Goal: Information Seeking & Learning: Compare options

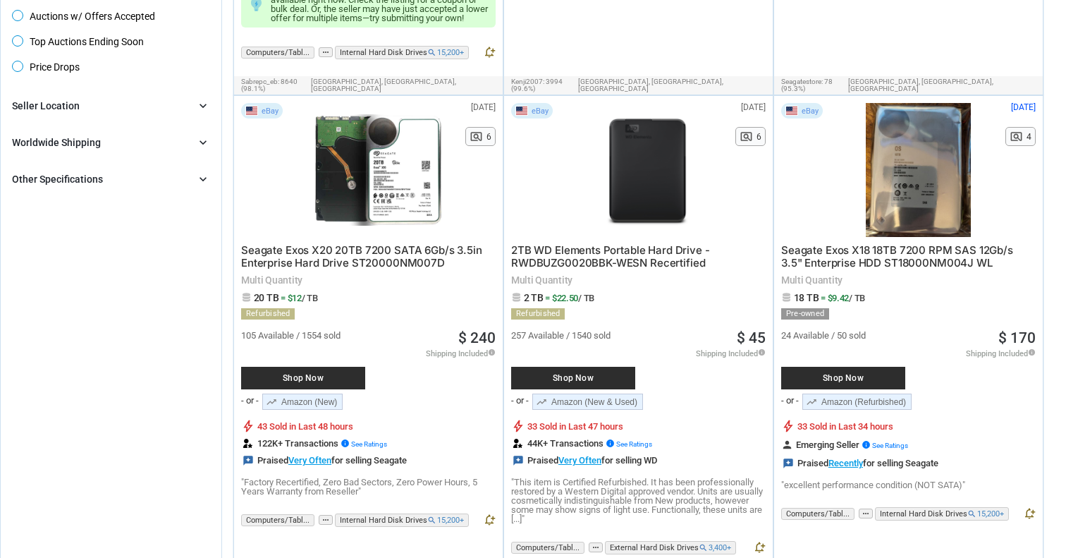
scroll to position [595, 0]
click at [503, 164] on div "eBay [DATE] N/A pageview 6 Seagate Exos X20 20TB 7200 SATA 6Gb/s 3.5in Enterpri…" at bounding box center [368, 320] width 269 height 448
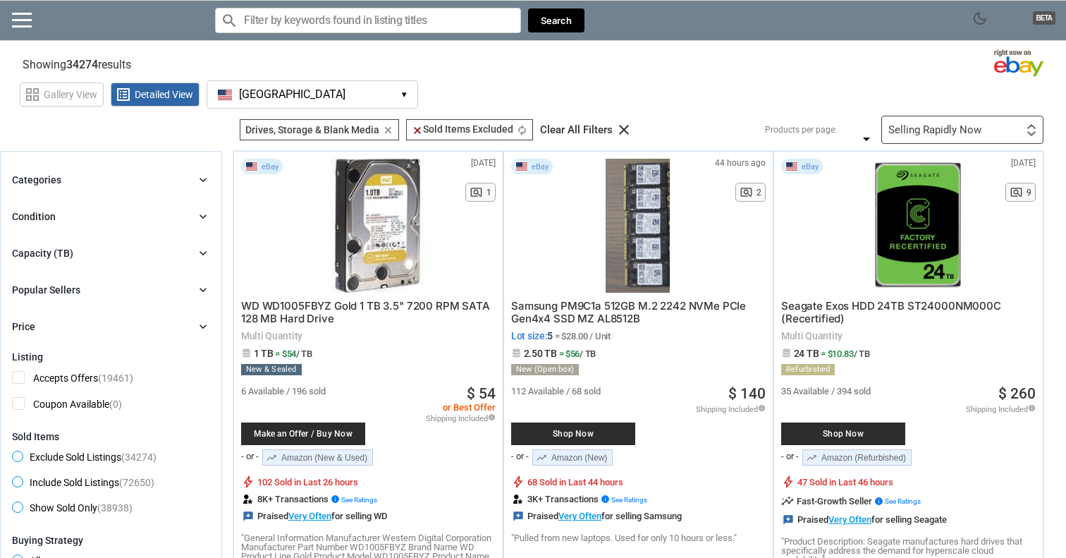
scroll to position [0, 0]
click at [916, 132] on div "Selling Rapidly Now" at bounding box center [934, 130] width 93 height 11
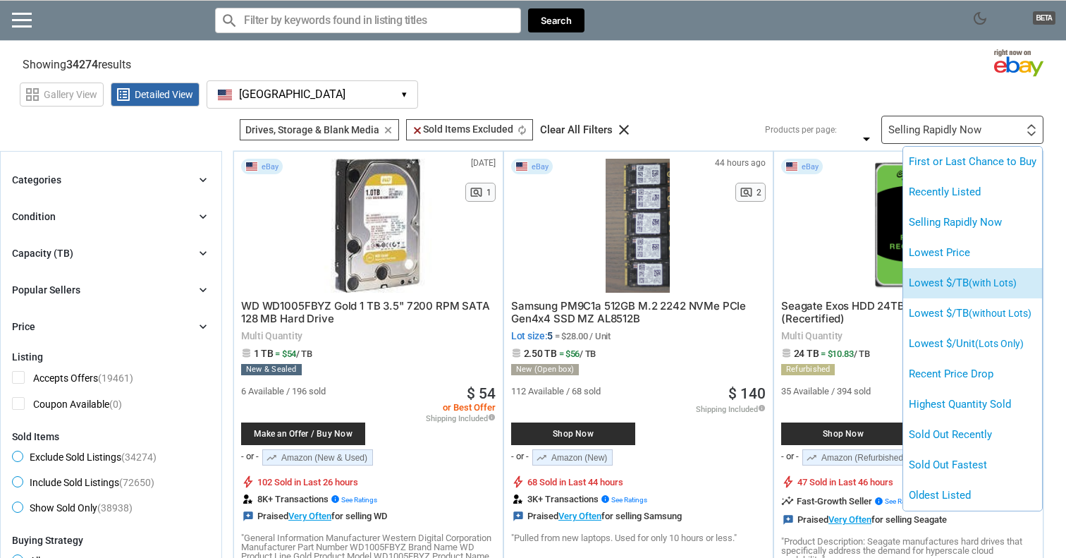
click at [922, 292] on li "Lowest $/TB (with Lots)" at bounding box center [972, 283] width 139 height 30
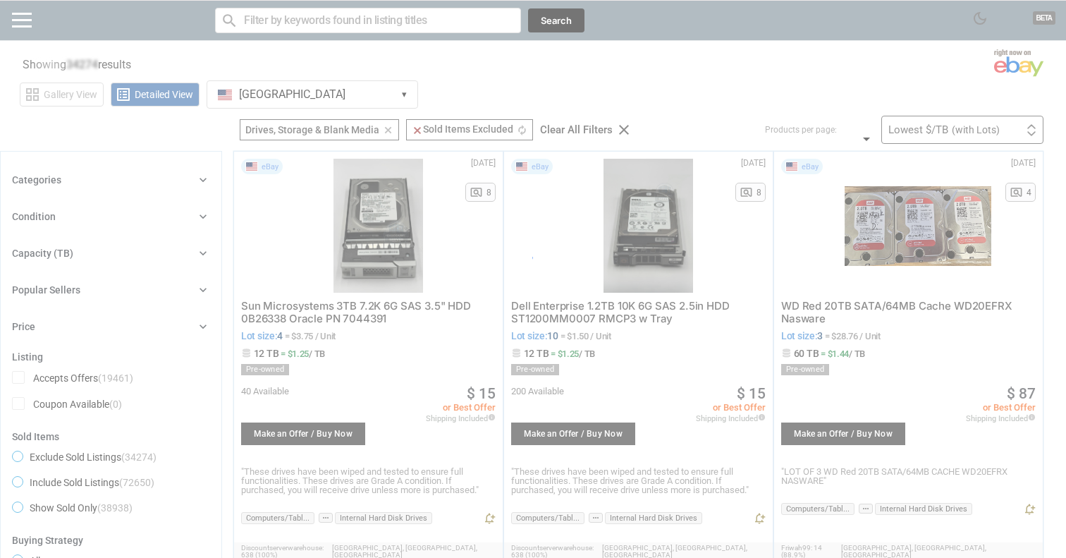
click at [669, 70] on div at bounding box center [533, 279] width 1066 height 558
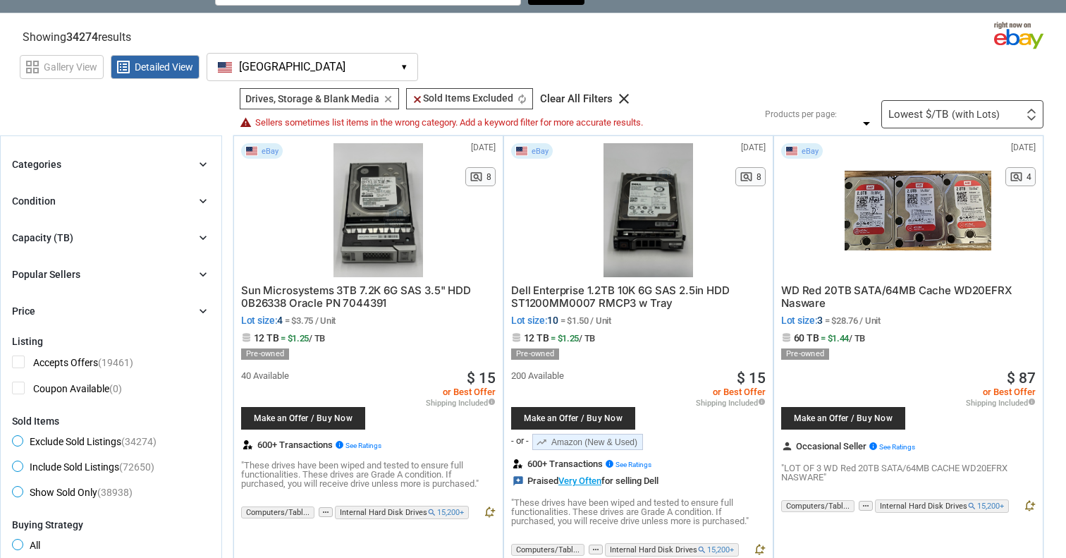
scroll to position [29, 0]
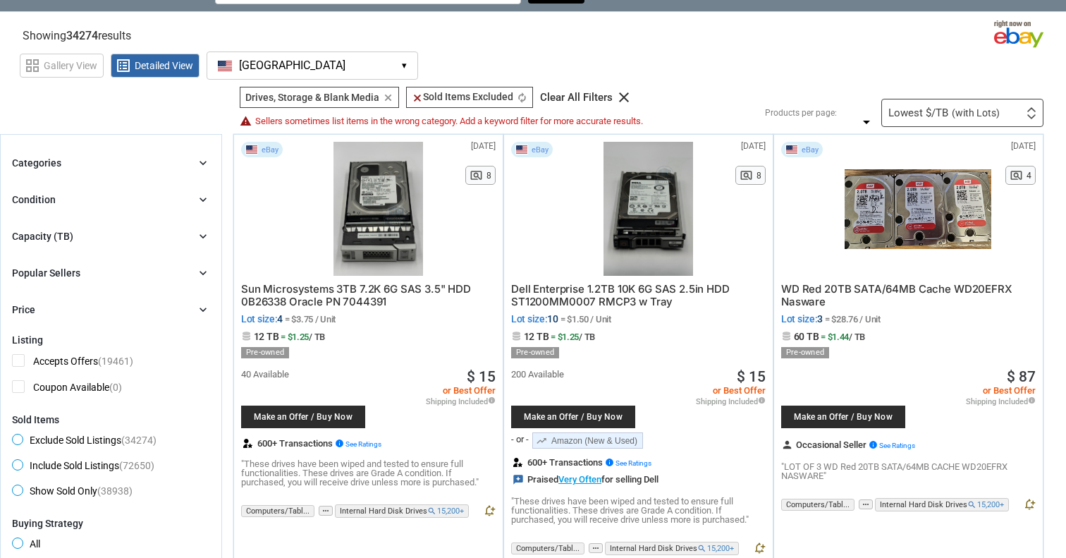
click at [855, 321] on span "= $28.76 / Unit" at bounding box center [853, 319] width 56 height 11
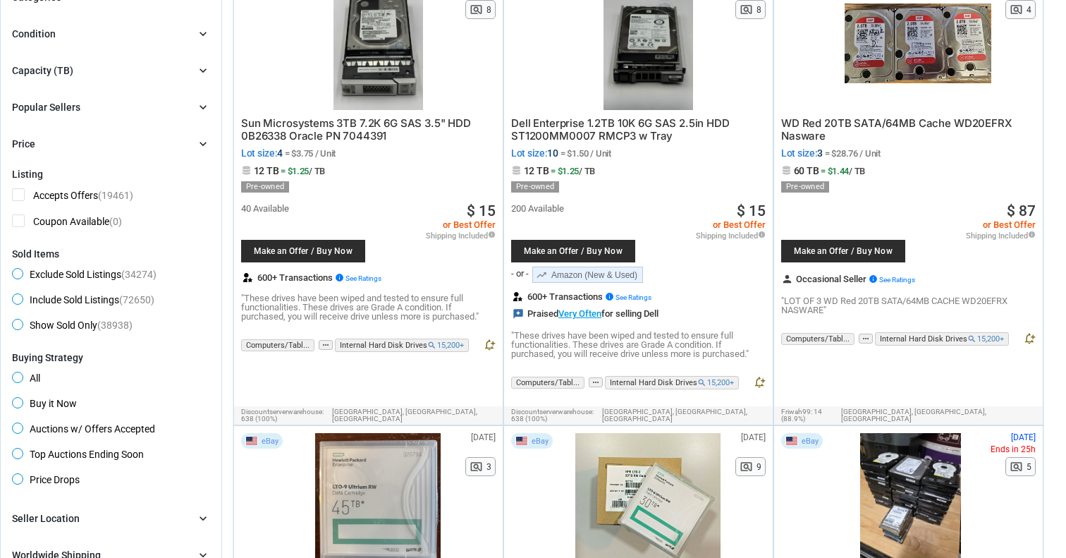
scroll to position [230, 0]
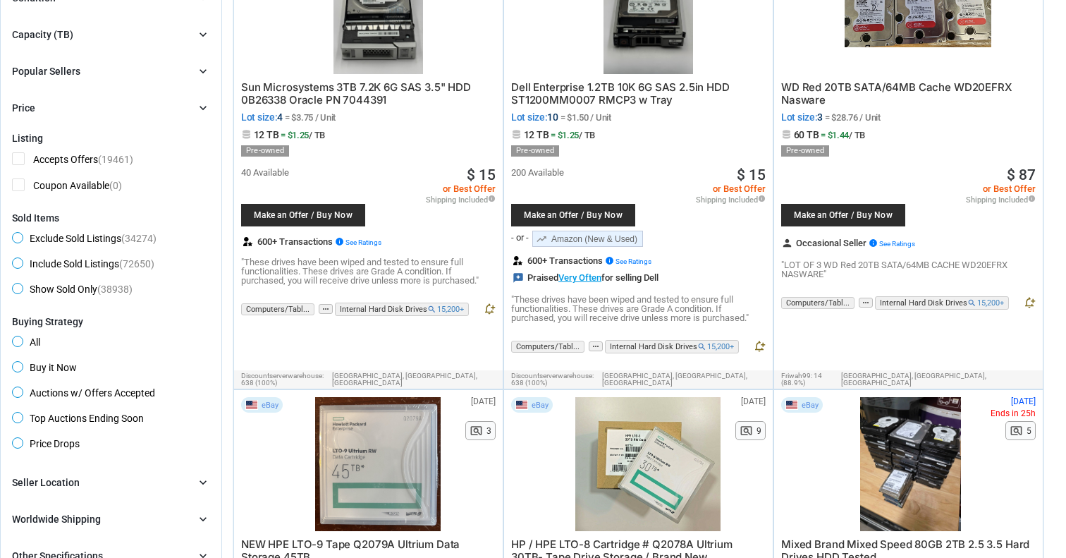
click at [853, 89] on span "WD Red 20TB SATA/64MB Cache WD20EFRX Nasware" at bounding box center [896, 93] width 231 height 26
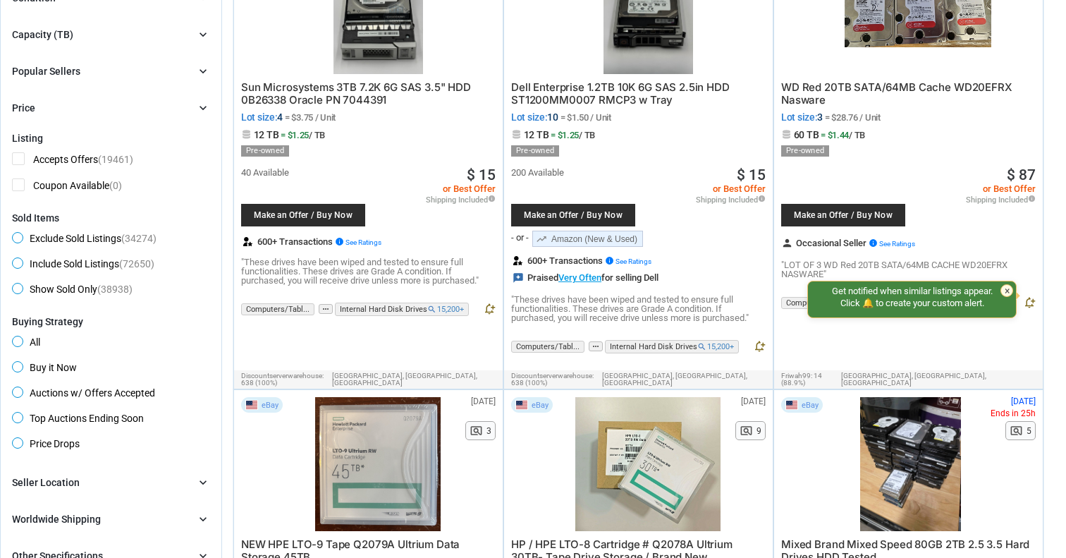
click at [854, 88] on span "WD Red 20TB SATA/64MB Cache WD20EFRX Nasware" at bounding box center [896, 93] width 231 height 26
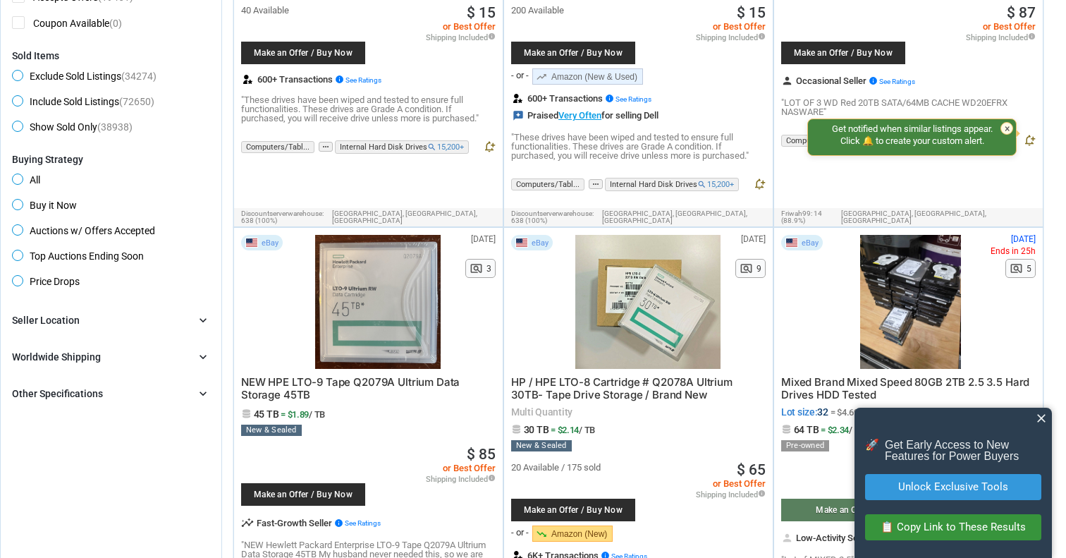
scroll to position [442, 0]
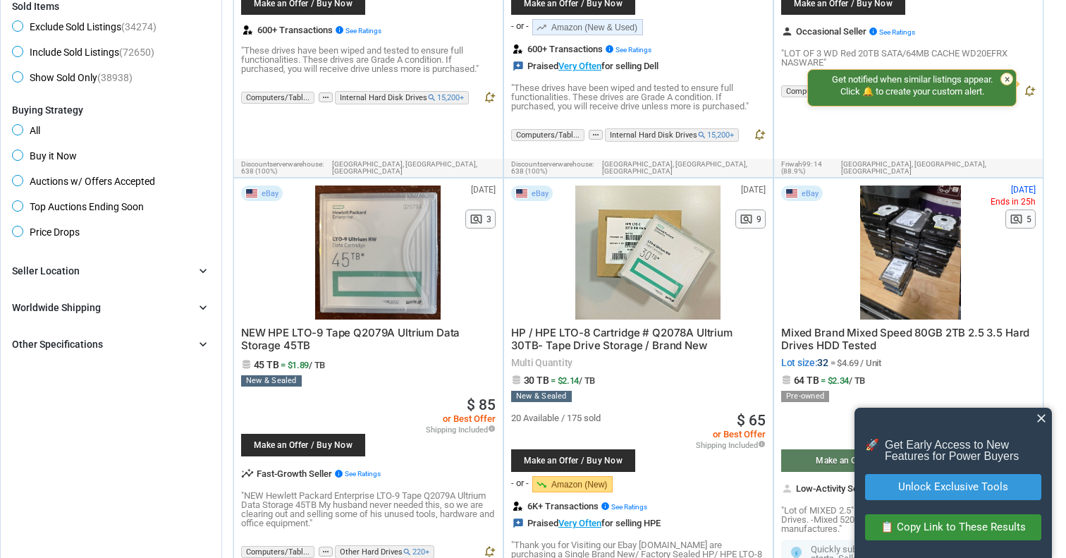
click at [1047, 414] on span "close" at bounding box center [1041, 418] width 14 height 14
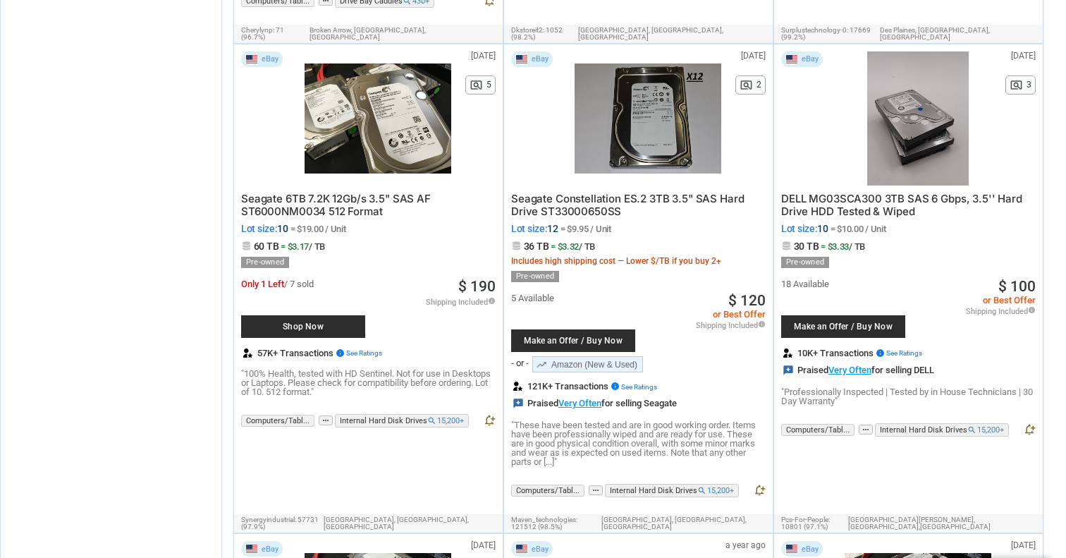
scroll to position [1941, 0]
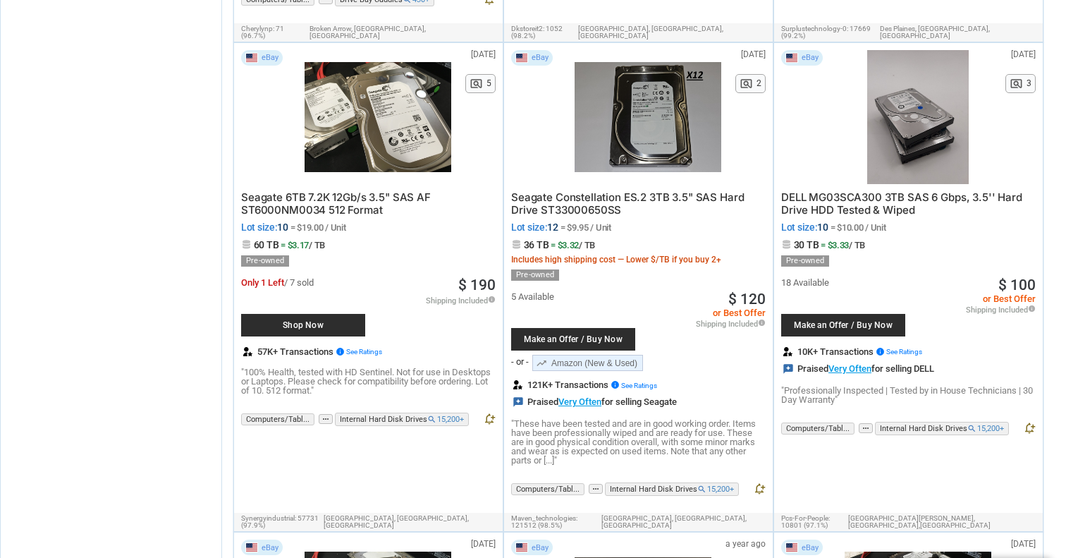
click at [320, 190] on span "Seagate 6TB 7.2K 12Gb/s 3.5" SAS AF ST6000NM0034 512 Format" at bounding box center [336, 203] width 190 height 26
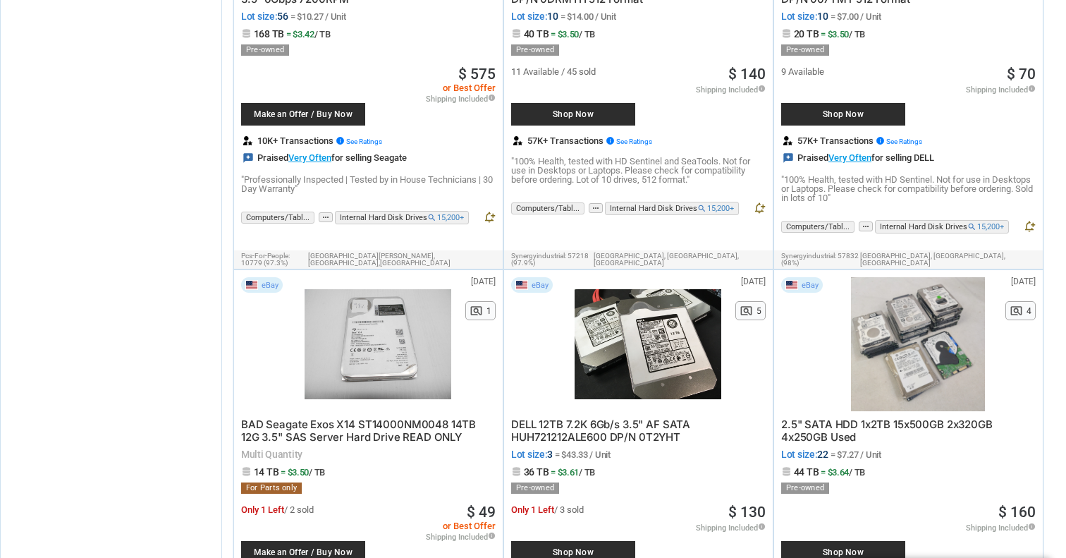
scroll to position [3239, 0]
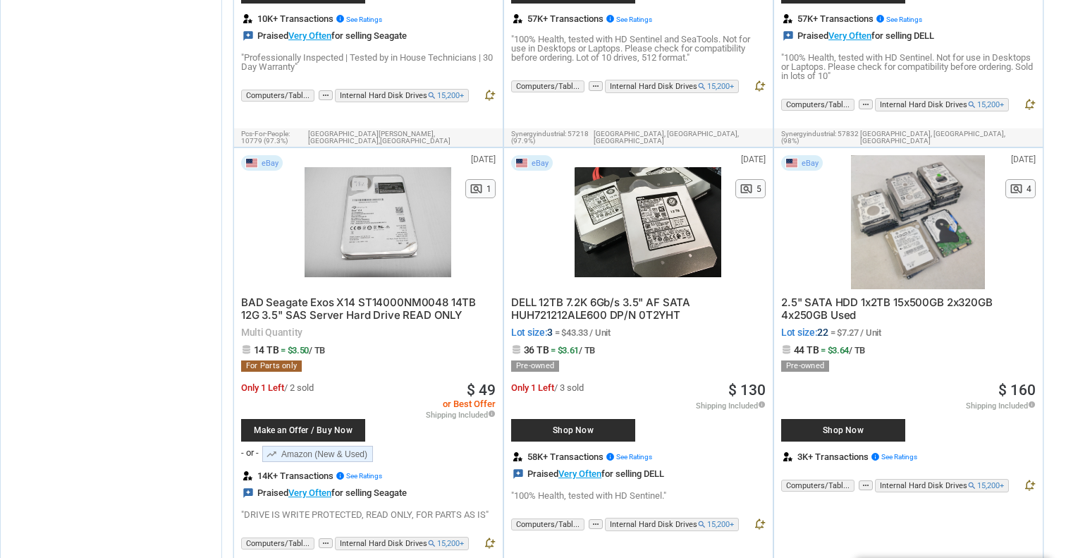
click at [535, 295] on span "DELL 12TB 7.2K 6Gb/s 3.5" AF SATA HUH721212ALE600 DP/N 0T2YHT" at bounding box center [600, 308] width 179 height 26
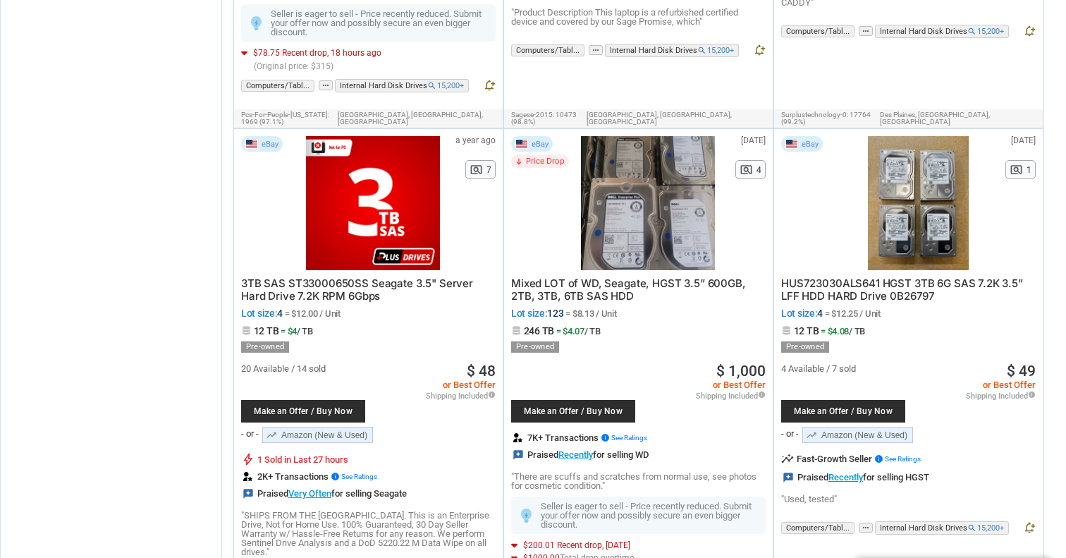
scroll to position [4181, 0]
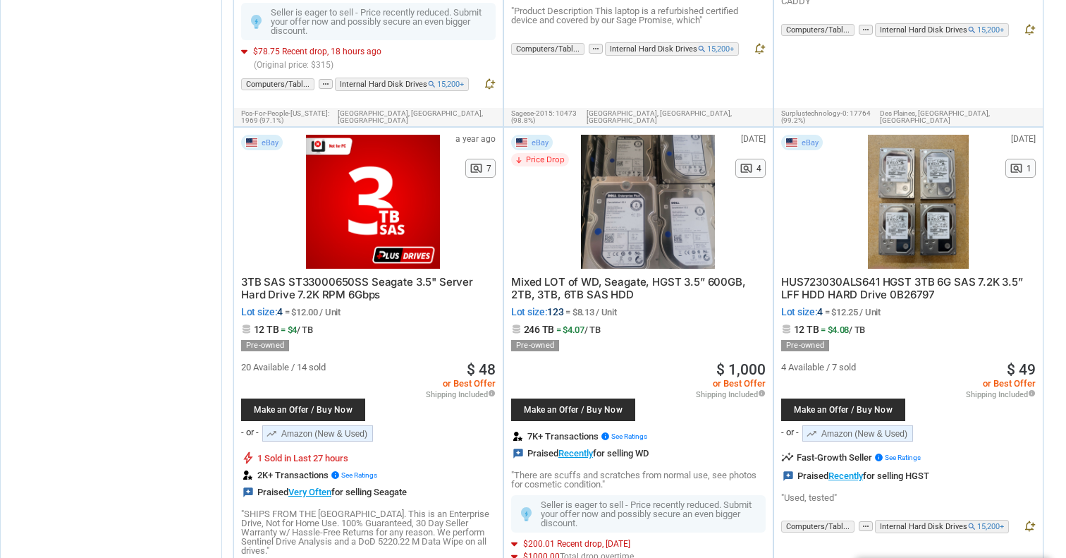
click at [536, 275] on span "Mixed LOT of WD, Seagate, HGST 3.5” 600GB, 2TB, 3TB, 6TB SAS HDD" at bounding box center [628, 288] width 235 height 26
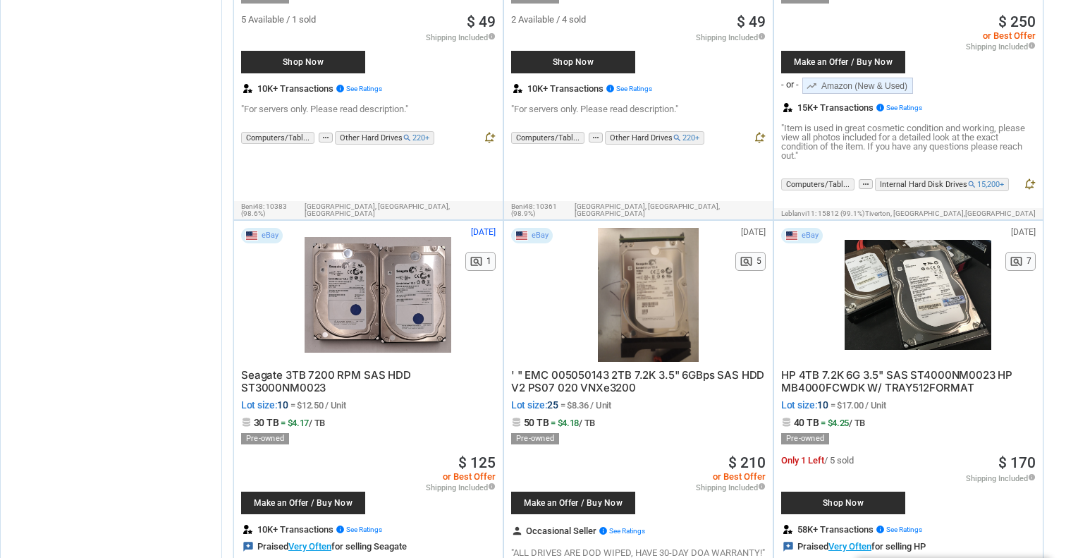
scroll to position [5025, 0]
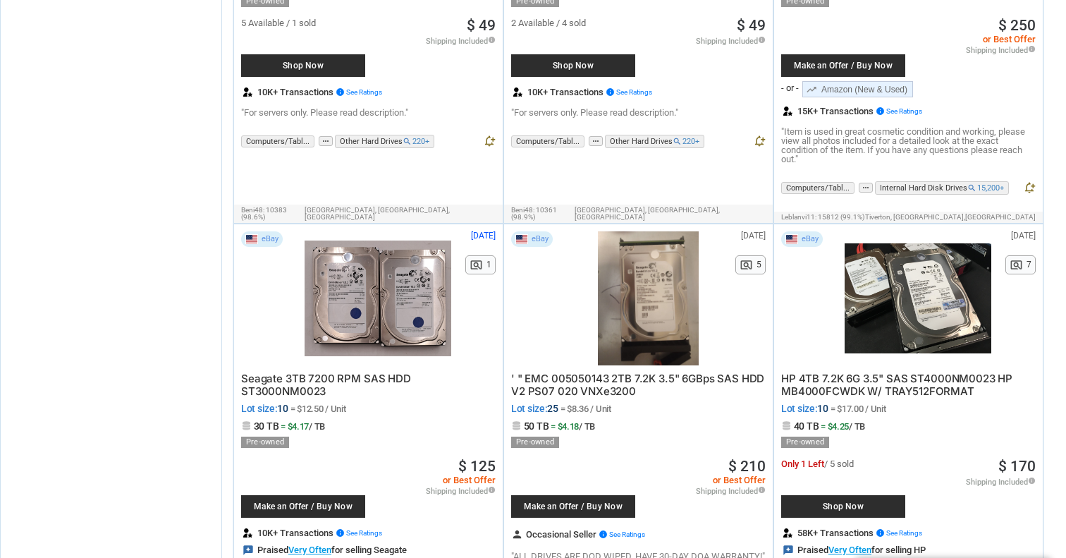
click at [595, 371] on span "' " EMC 005050143 2TB 7.2K 3.5" 6GBps SAS HDD V2 PS07 020 VNXe3200" at bounding box center [637, 384] width 253 height 26
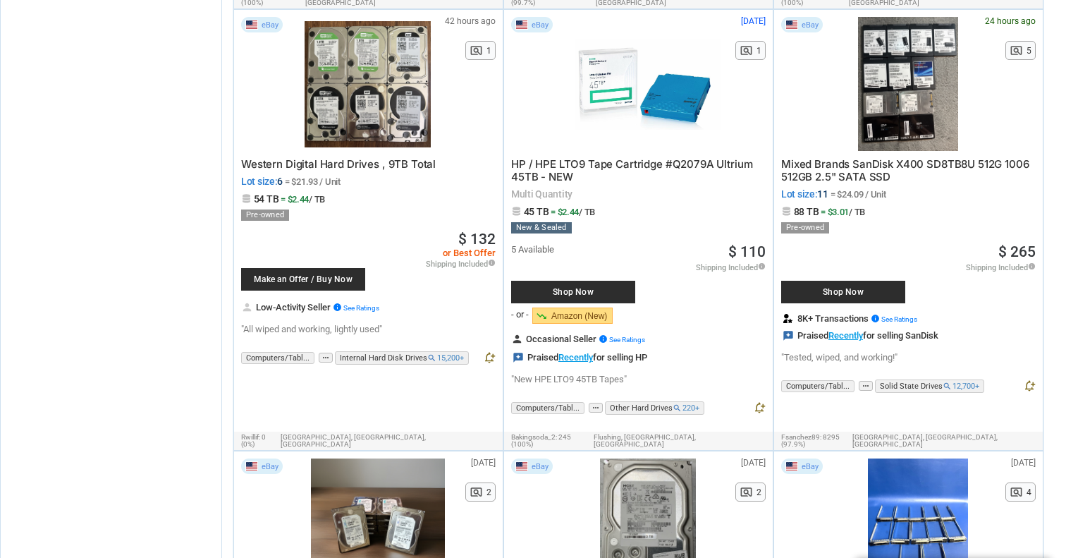
scroll to position [1012, 0]
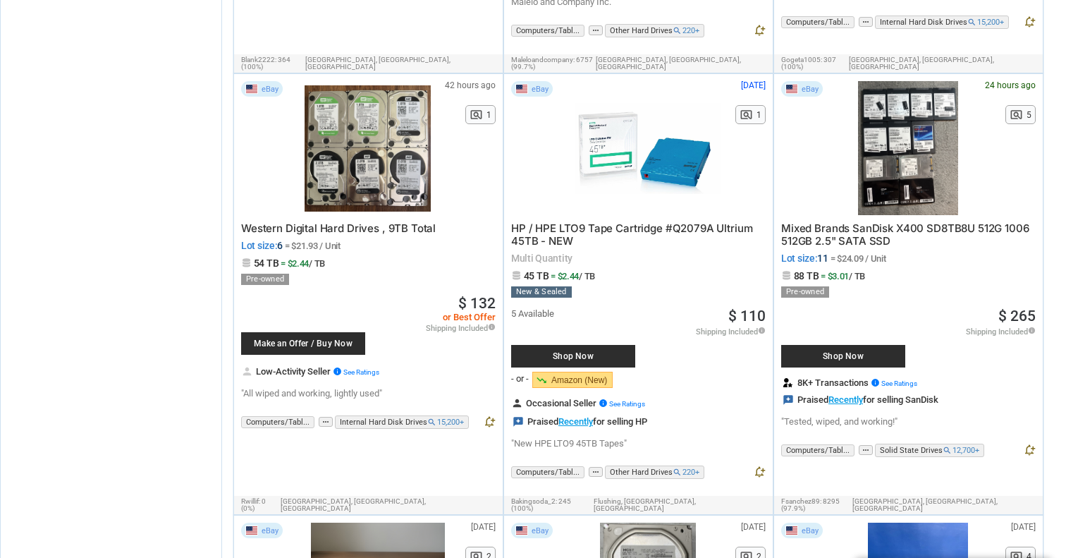
click at [297, 221] on span "Western Digital Hard Drives , 9TB Total" at bounding box center [338, 227] width 195 height 13
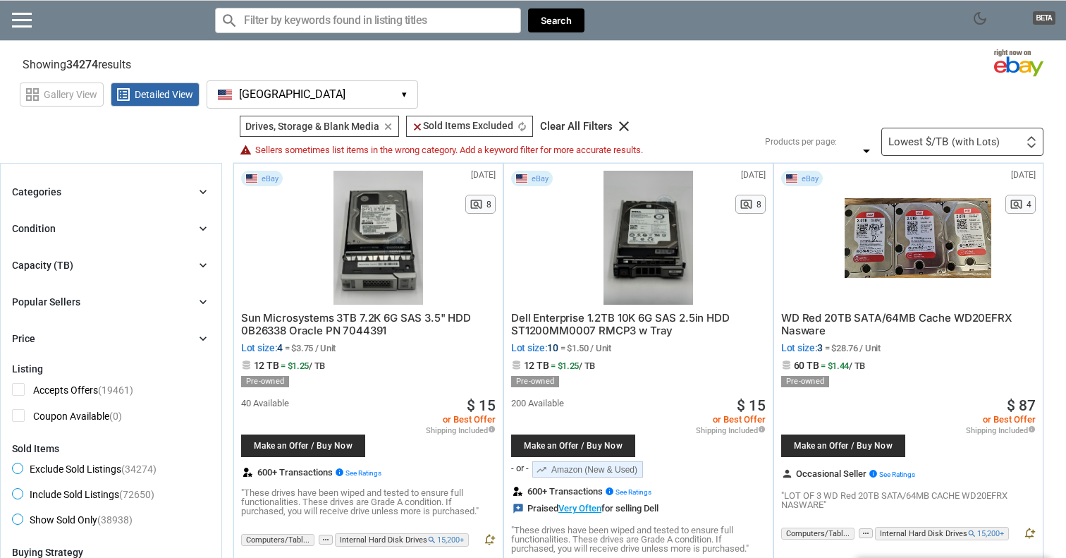
scroll to position [0, 0]
click at [932, 146] on div "Lowest $/TB (with Lots)" at bounding box center [943, 142] width 111 height 11
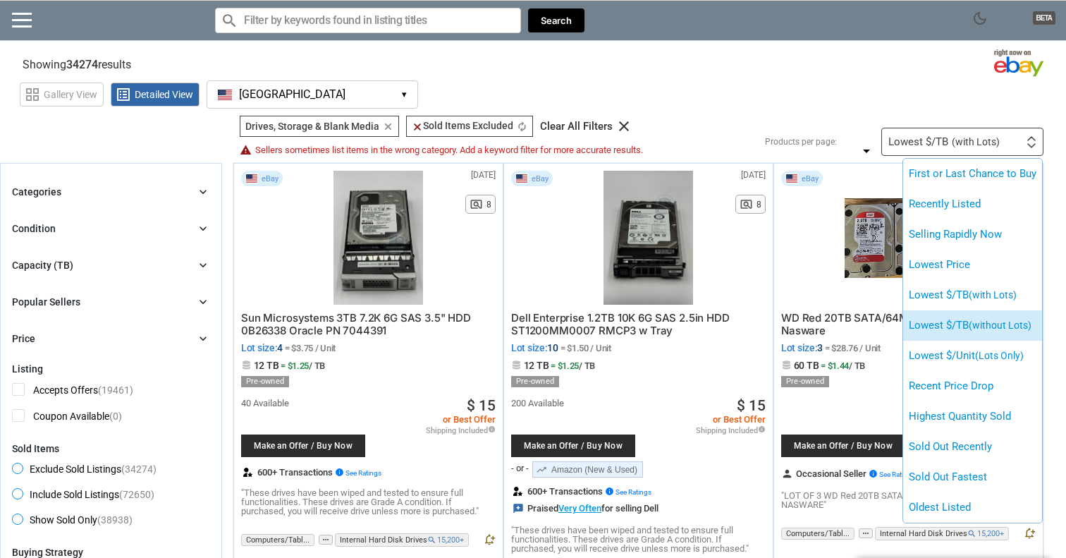
click at [968, 335] on li "Lowest $/TB (without Lots)" at bounding box center [972, 325] width 139 height 30
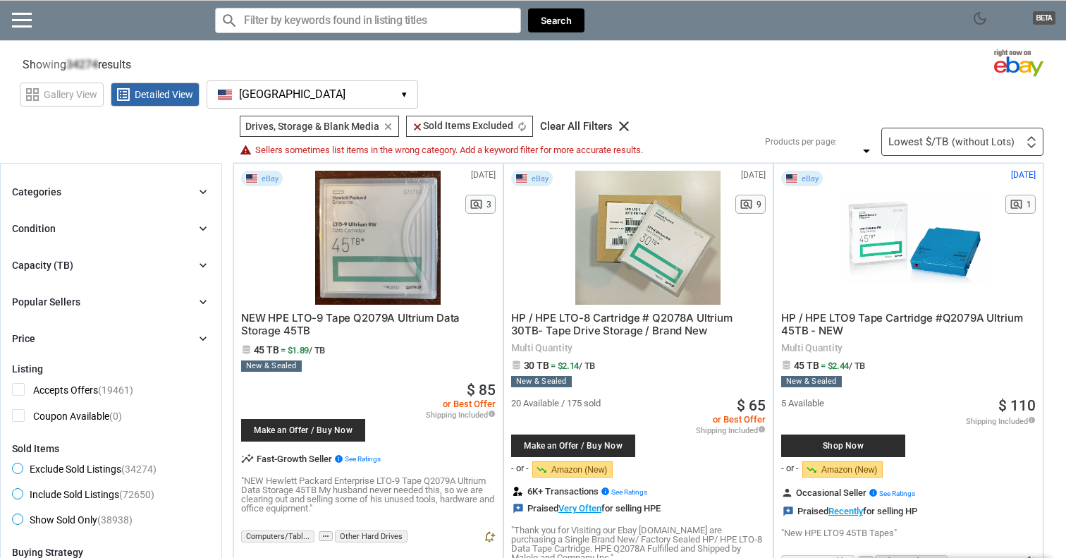
click at [713, 76] on div "grid_view Gallery View list_alt Detailed View [GEOGRAPHIC_DATA] [GEOGRAPHIC_DAT…" at bounding box center [543, 92] width 1046 height 32
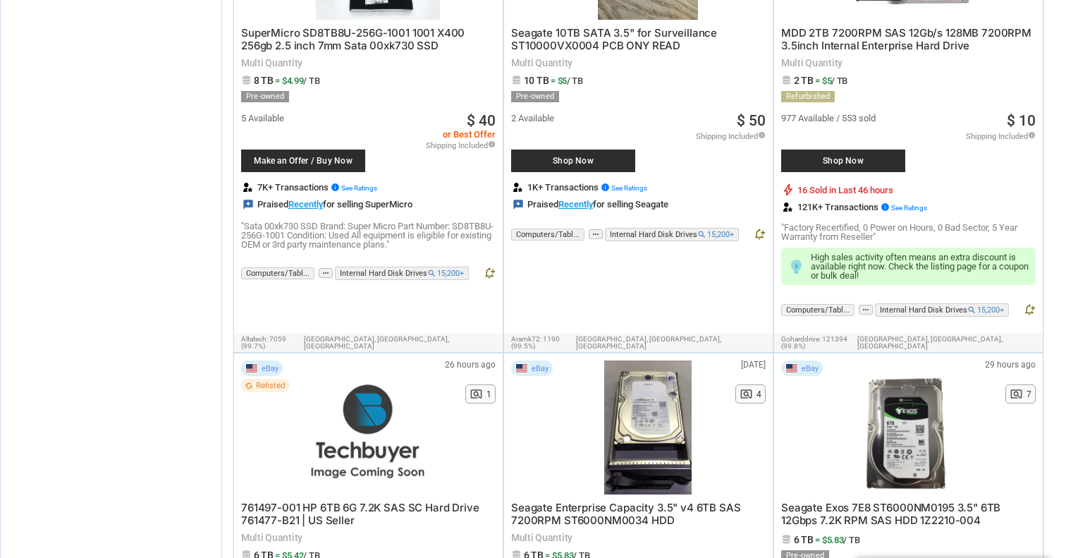
scroll to position [1548, 0]
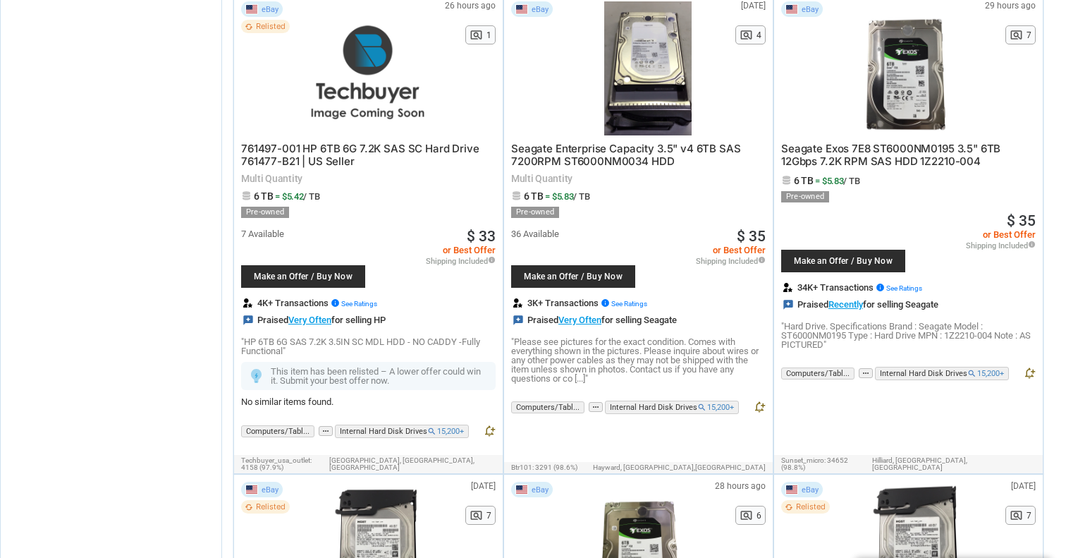
click at [873, 142] on span "Seagate Exos 7E8 ST6000NM0195 3.5" 6TB 12Gbps 7.2K RPM SAS HDD 1Z2210-004" at bounding box center [890, 155] width 219 height 26
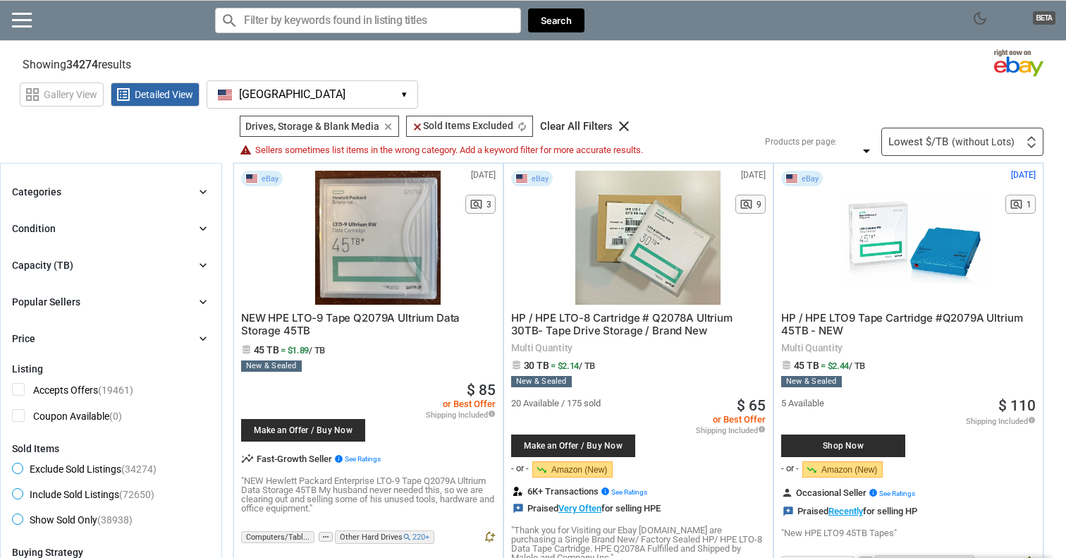
scroll to position [0, 0]
click at [567, 84] on div "grid_view Gallery View list_alt Detailed View [GEOGRAPHIC_DATA] [GEOGRAPHIC_DAT…" at bounding box center [543, 92] width 1046 height 32
click at [142, 263] on div "Capacity (TB) chevron_right" at bounding box center [111, 265] width 198 height 17
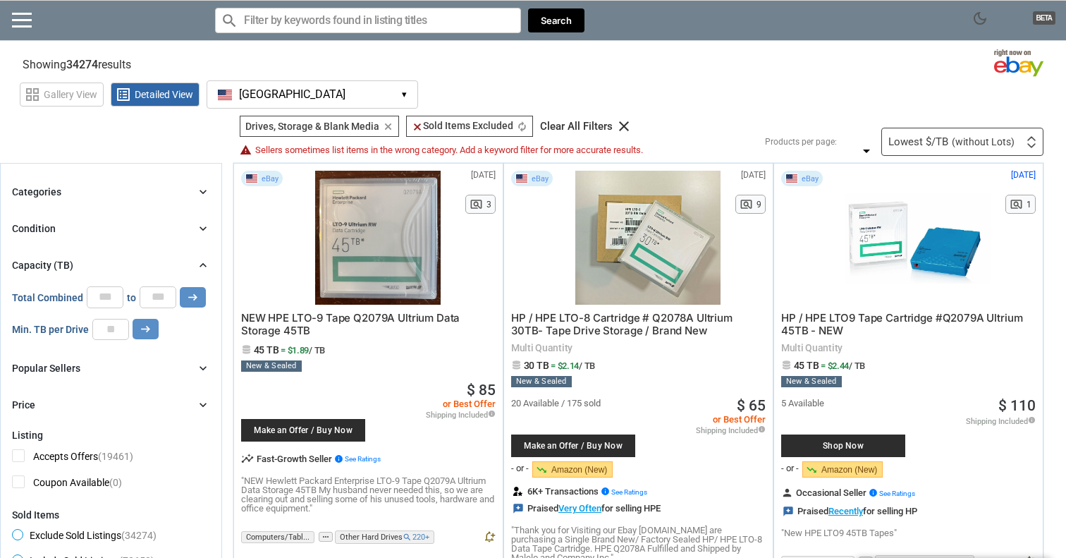
click at [142, 263] on div "Capacity (TB) chevron_right" at bounding box center [111, 265] width 198 height 17
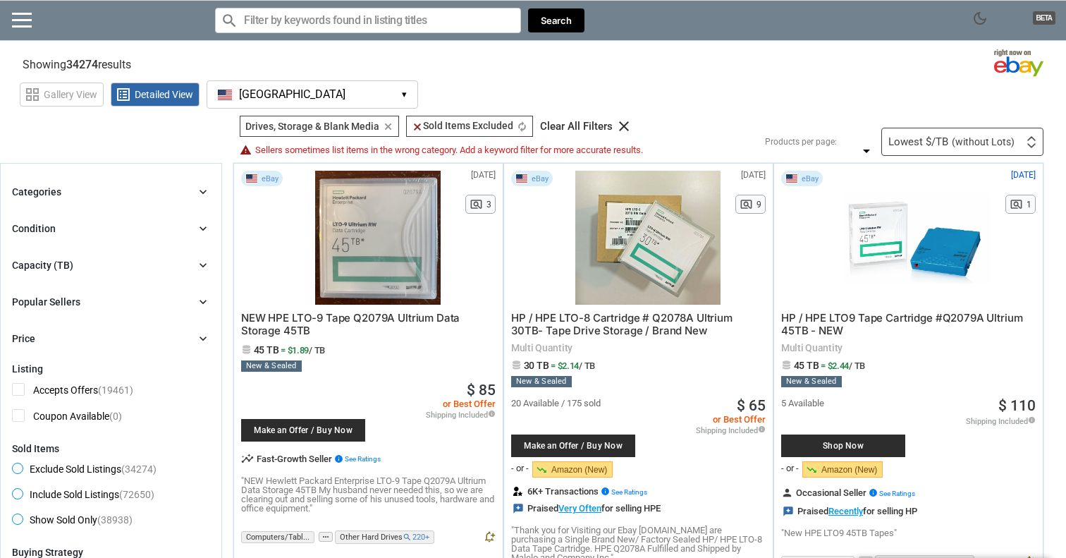
click at [97, 228] on div "Condition chevron_right" at bounding box center [111, 228] width 198 height 17
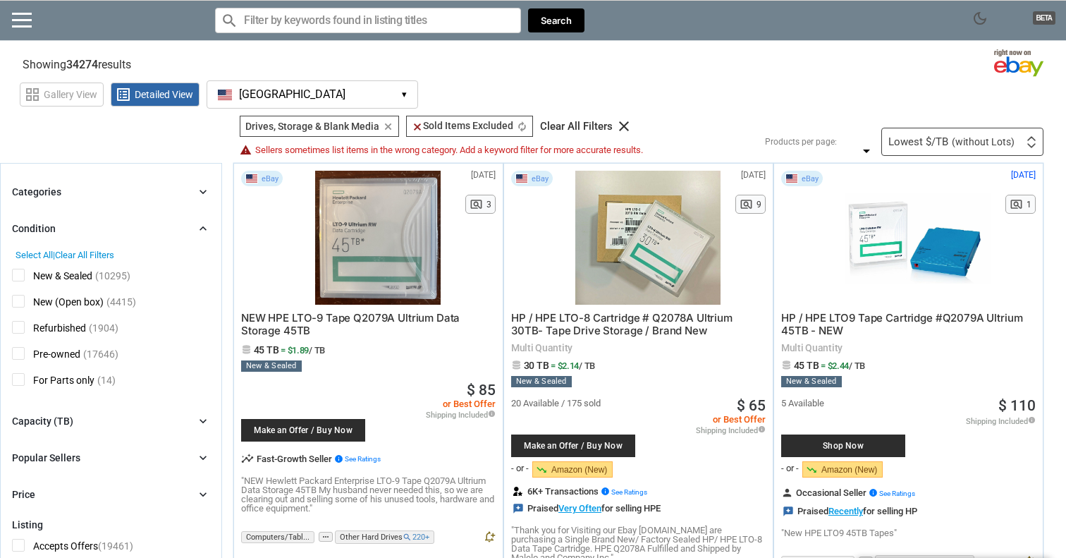
click at [99, 227] on div "Condition chevron_right" at bounding box center [111, 228] width 198 height 17
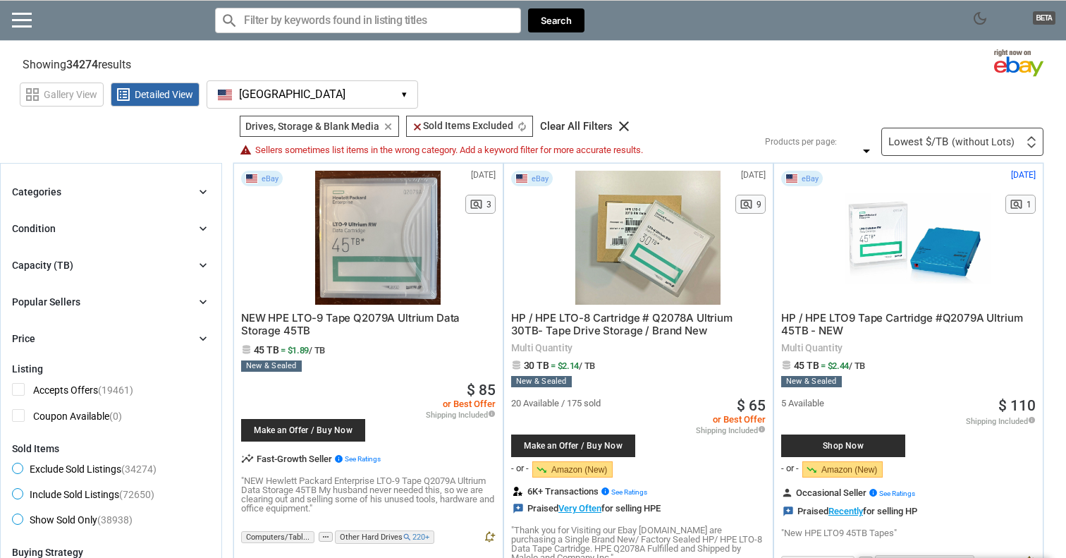
click at [61, 195] on div "Categories chevron_right" at bounding box center [111, 191] width 198 height 17
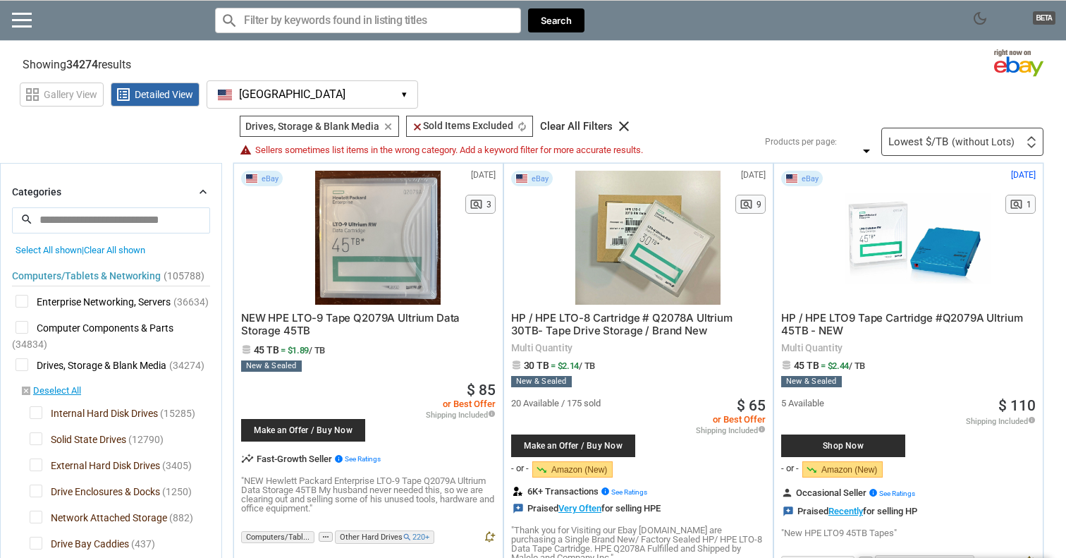
click at [63, 192] on div "Categories chevron_right" at bounding box center [111, 191] width 198 height 17
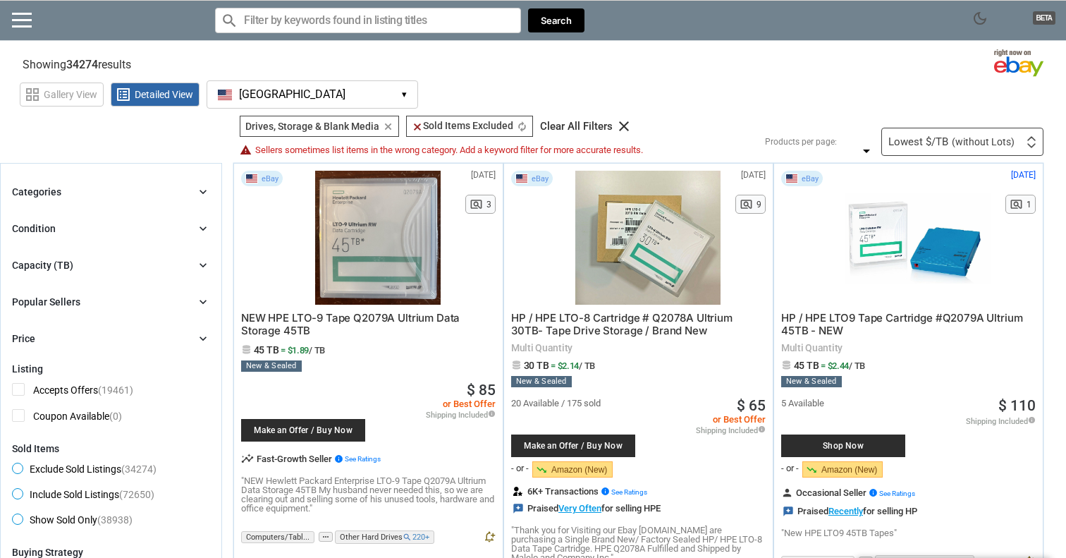
click at [806, 171] on div "eBay" at bounding box center [802, 179] width 42 height 16
click at [201, 144] on section "See all types of deals we can find for you! All Listings All Deal Potentials AI…" at bounding box center [533, 136] width 1066 height 40
click at [983, 150] on div "Lowest $/TB (without Lots) First or Last Chance to Buy Recently Listed Selling …" at bounding box center [962, 142] width 162 height 28
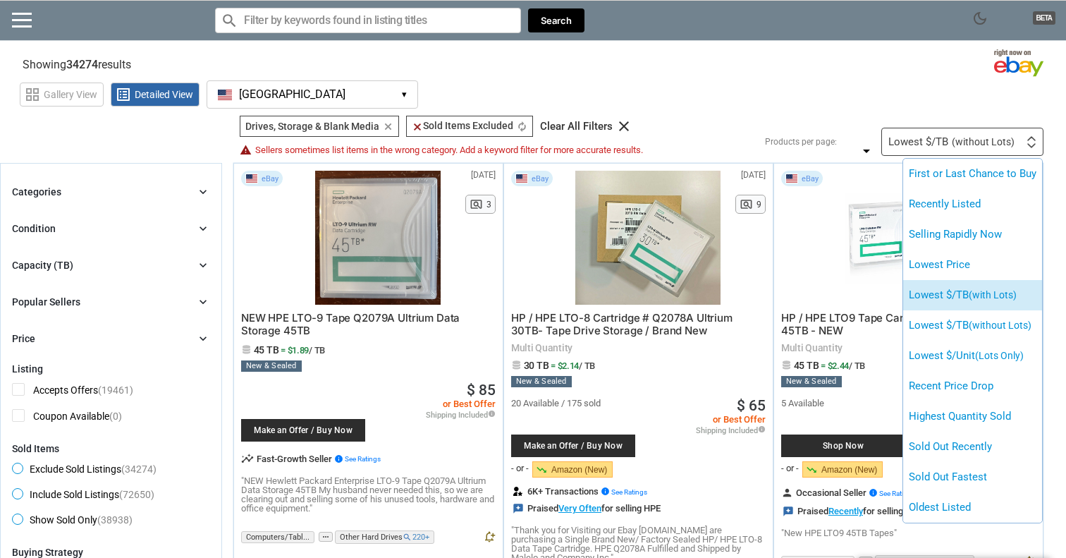
click at [939, 293] on li "Lowest $/TB (with Lots)" at bounding box center [972, 295] width 139 height 30
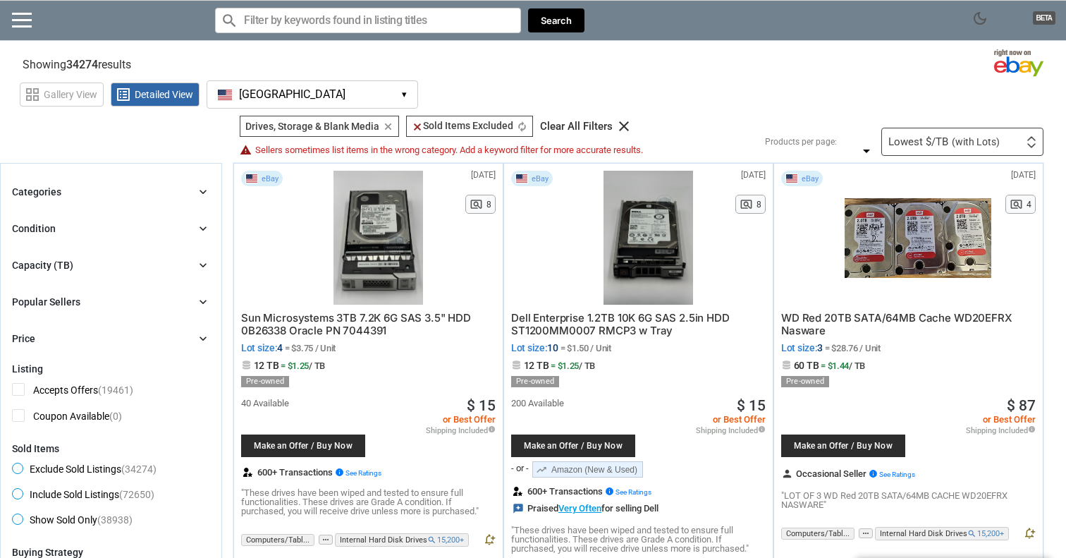
click at [47, 266] on div "Capacity (TB)" at bounding box center [42, 265] width 61 height 14
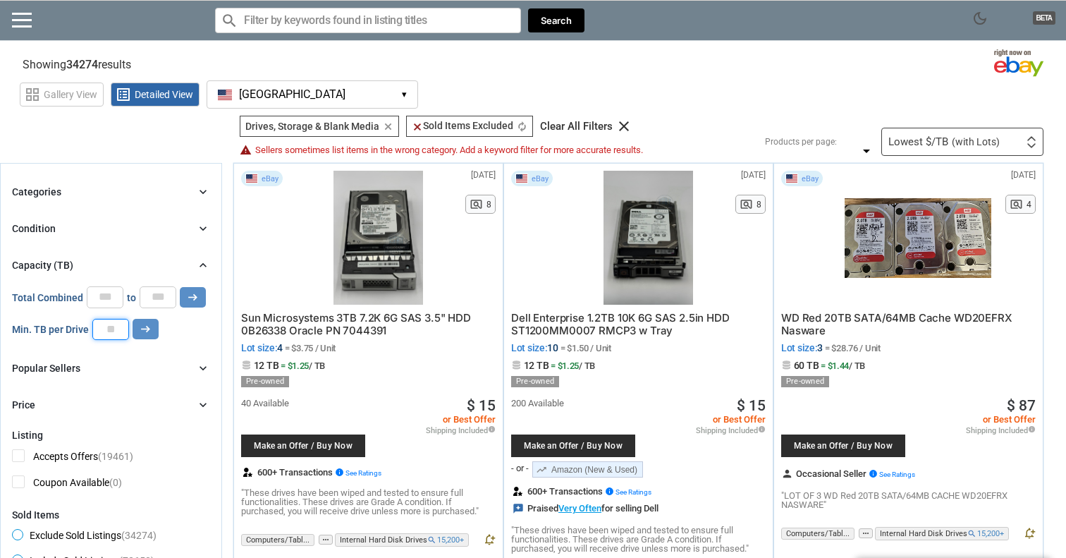
click at [114, 326] on input "number" at bounding box center [110, 329] width 37 height 21
click at [153, 328] on button "arrow_right_alt" at bounding box center [146, 329] width 26 height 20
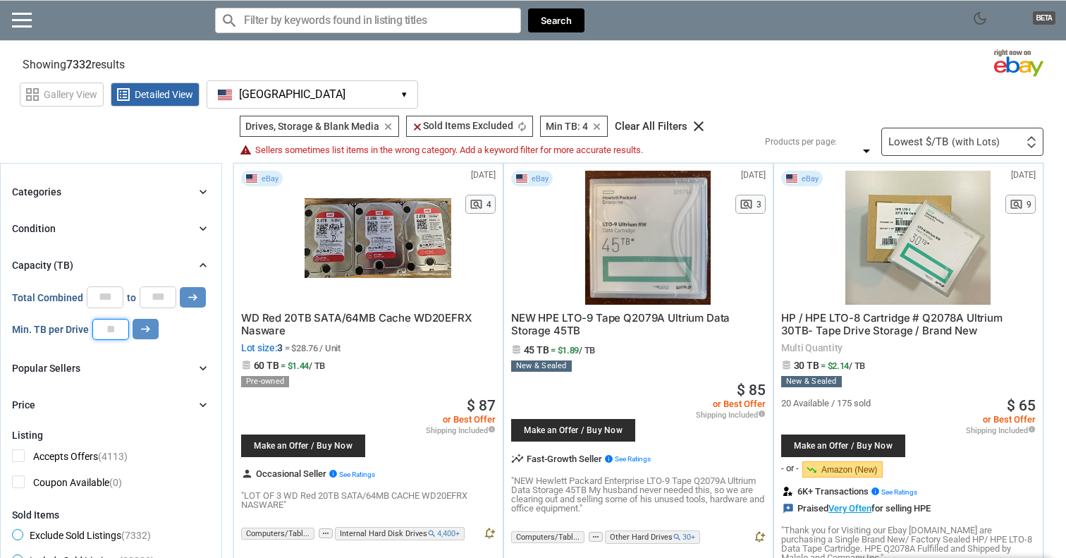
click at [110, 327] on input "*" at bounding box center [110, 329] width 37 height 21
click at [113, 327] on input "*" at bounding box center [110, 329] width 37 height 21
type input "*"
click at [143, 328] on icon "arrow_right_alt" at bounding box center [145, 328] width 13 height 13
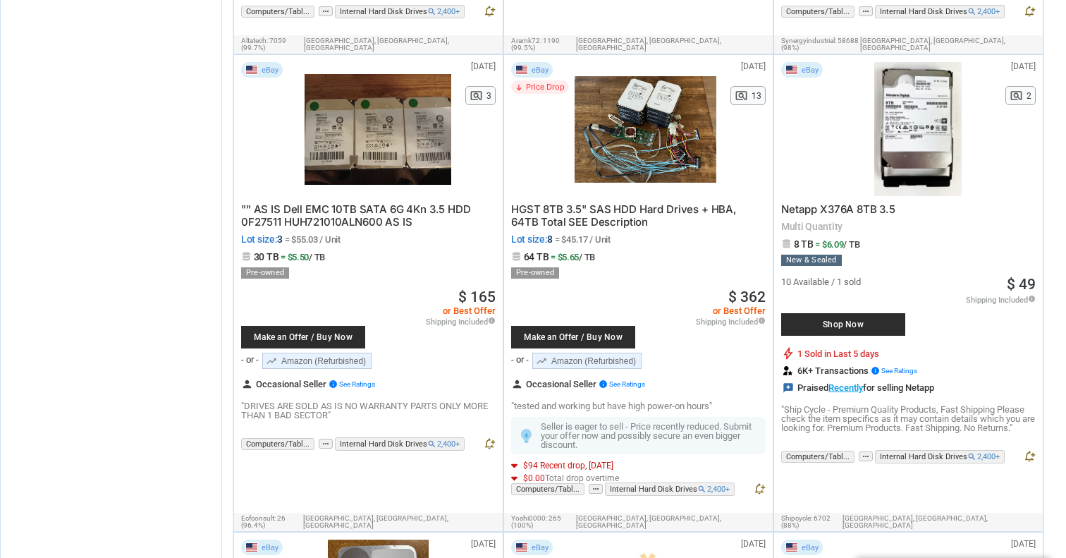
scroll to position [1911, 0]
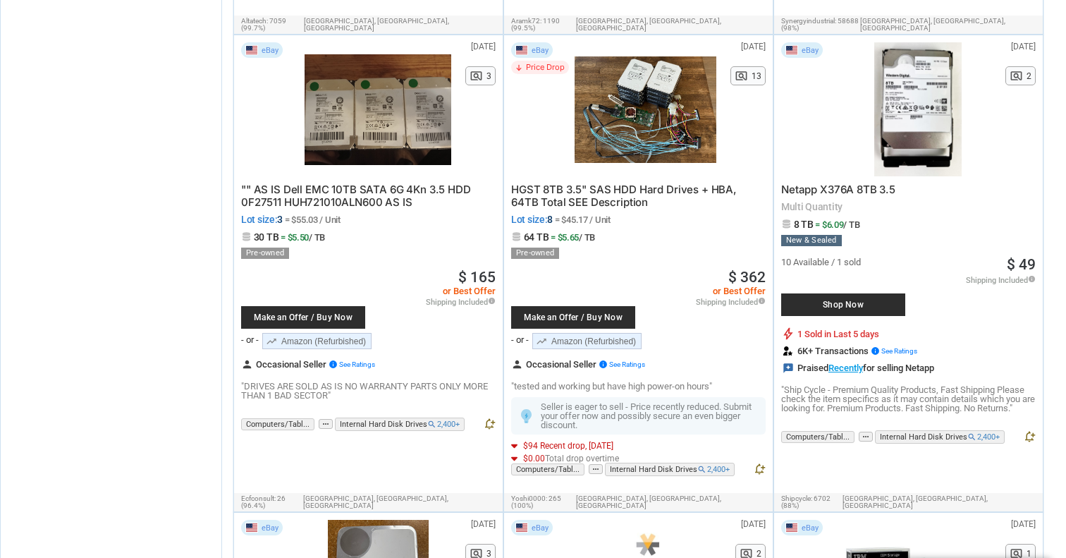
click at [341, 183] on span """ AS IS Dell EMC 10TB SATA 6G 4Kn 3.5 HDD 0F27511 HUH721010ALN600 AS IS" at bounding box center [356, 196] width 230 height 26
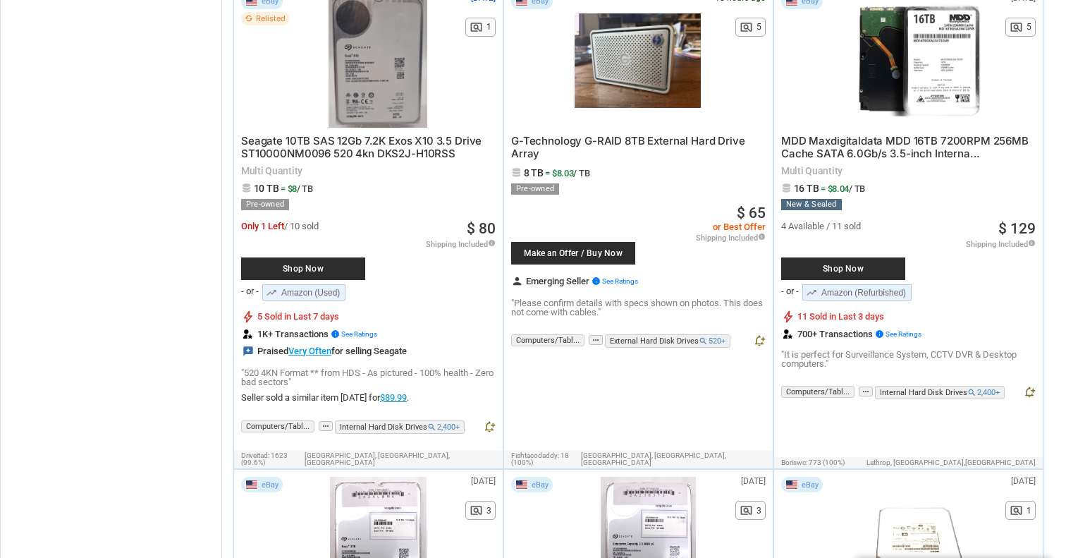
scroll to position [6631, 0]
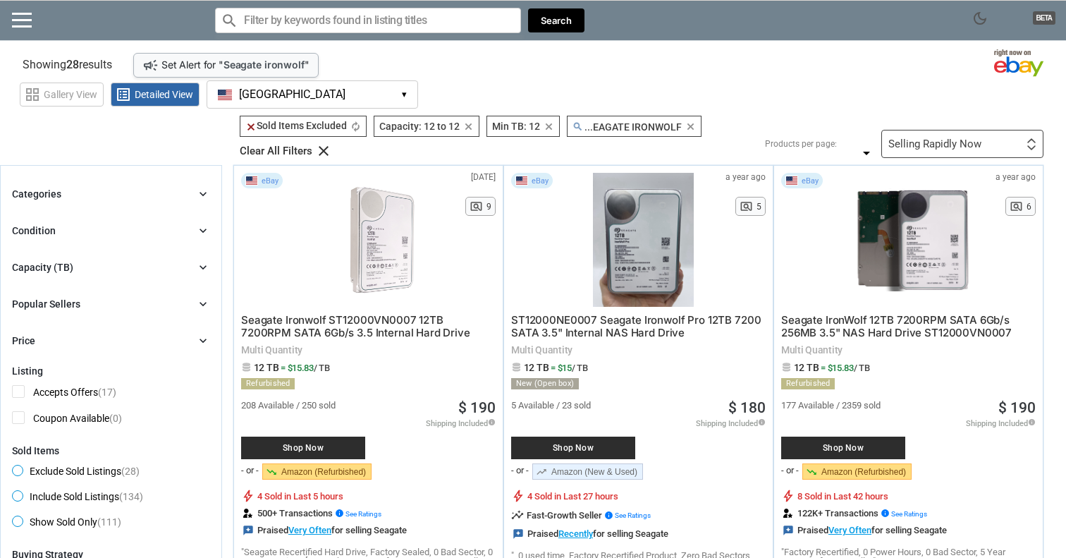
click at [759, 86] on div "grid_view Gallery View list_alt Detailed View [GEOGRAPHIC_DATA] [GEOGRAPHIC_DAT…" at bounding box center [543, 92] width 1046 height 32
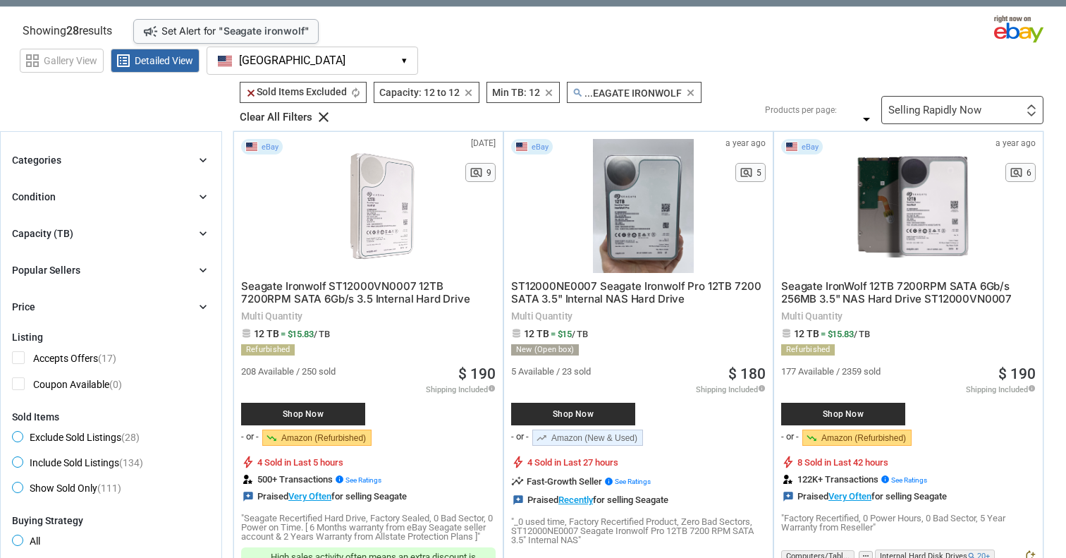
scroll to position [35, 0]
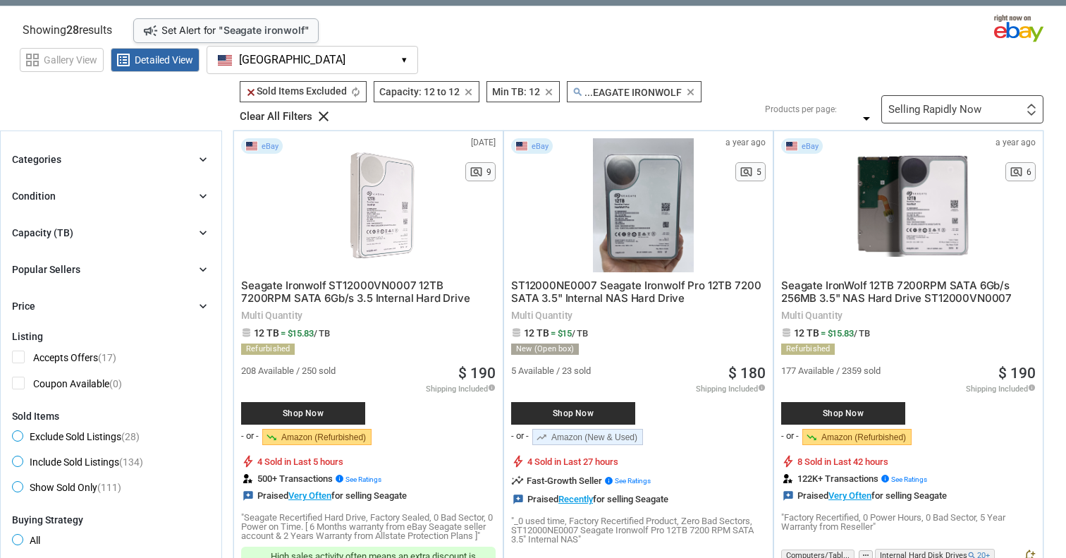
click at [573, 292] on span "ST12000NE0007 Seagate Ironwolf Pro 12TB 7200 SATA 3.5" Internal NAS Hard Drive" at bounding box center [636, 291] width 250 height 26
click at [553, 371] on span "5 Available / 23 sold" at bounding box center [551, 370] width 80 height 9
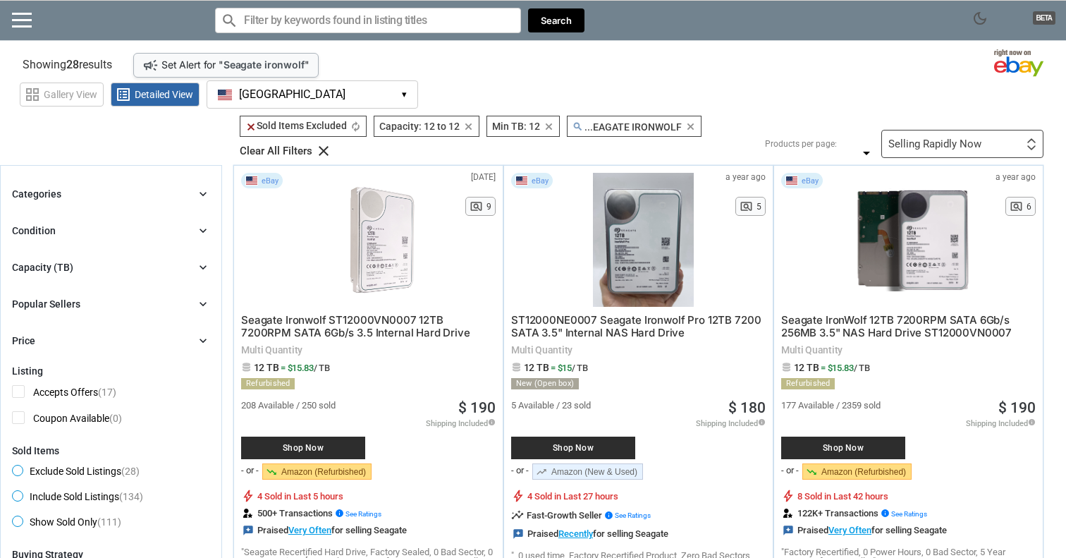
scroll to position [0, 0]
click at [685, 127] on div "search ...EAGATE IRONWOLF search ...EAGATE IRONWOLF clear" at bounding box center [634, 126] width 135 height 21
click at [687, 127] on icon "clear" at bounding box center [690, 126] width 11 height 11
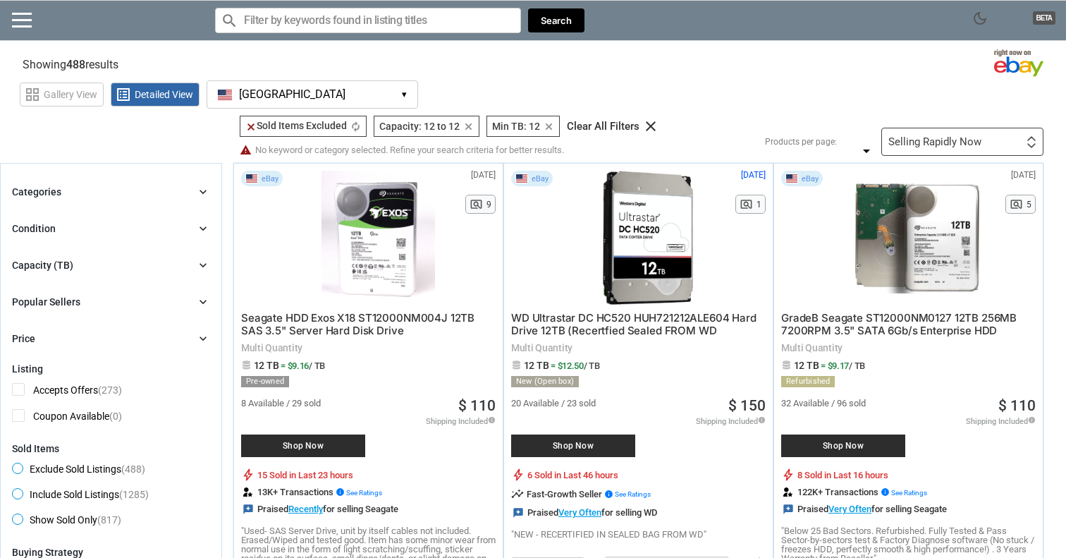
click at [650, 84] on div "grid_view Gallery View list_alt Detailed View [GEOGRAPHIC_DATA] [GEOGRAPHIC_DAT…" at bounding box center [543, 92] width 1046 height 32
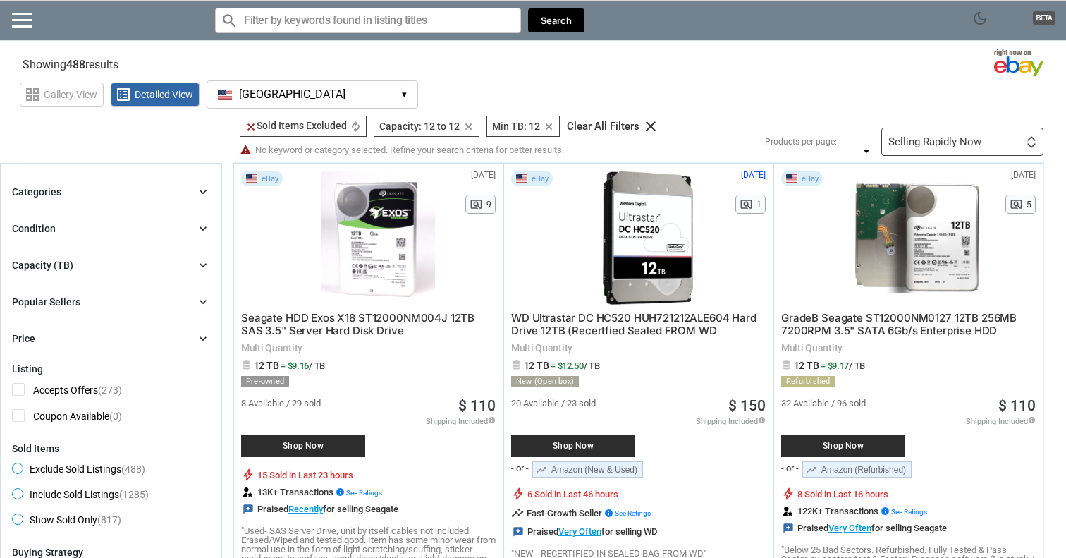
click at [470, 127] on icon "clear" at bounding box center [468, 126] width 11 height 11
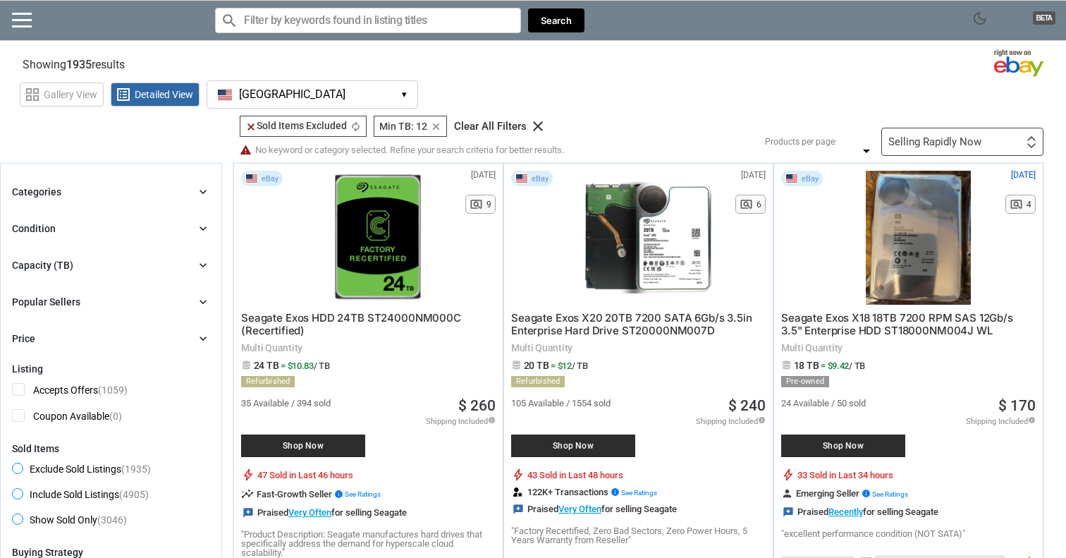
click at [470, 76] on div "grid_view Gallery View list_alt Detailed View [GEOGRAPHIC_DATA] [GEOGRAPHIC_DAT…" at bounding box center [543, 92] width 1046 height 32
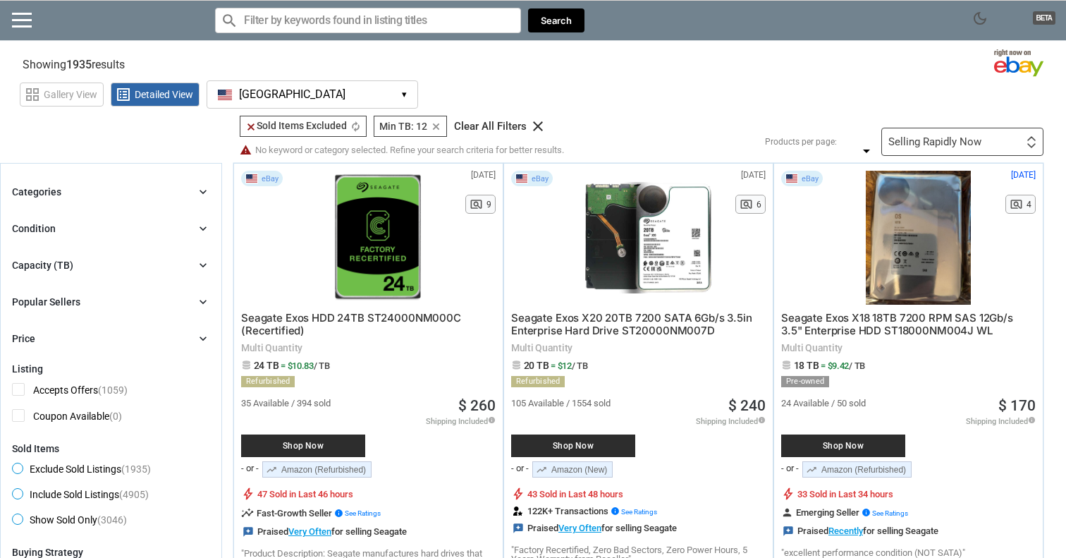
click at [747, 101] on div "grid_view Gallery View list_alt Detailed View [GEOGRAPHIC_DATA] [GEOGRAPHIC_DAT…" at bounding box center [543, 92] width 1046 height 32
click at [854, 324] on span "Seagate Exos X18 18TB 7200 RPM SAS 12Gb/s 3.5" Enterprise HDD ST18000NM004J WL" at bounding box center [897, 324] width 232 height 26
click at [741, 80] on div "grid_view Gallery View list_alt Detailed View [GEOGRAPHIC_DATA] [GEOGRAPHIC_DAT…" at bounding box center [543, 92] width 1046 height 32
click at [963, 149] on div "Selling Rapidly Now First or Last Chance to Buy Recently Listed Selling Rapidly…" at bounding box center [962, 142] width 162 height 28
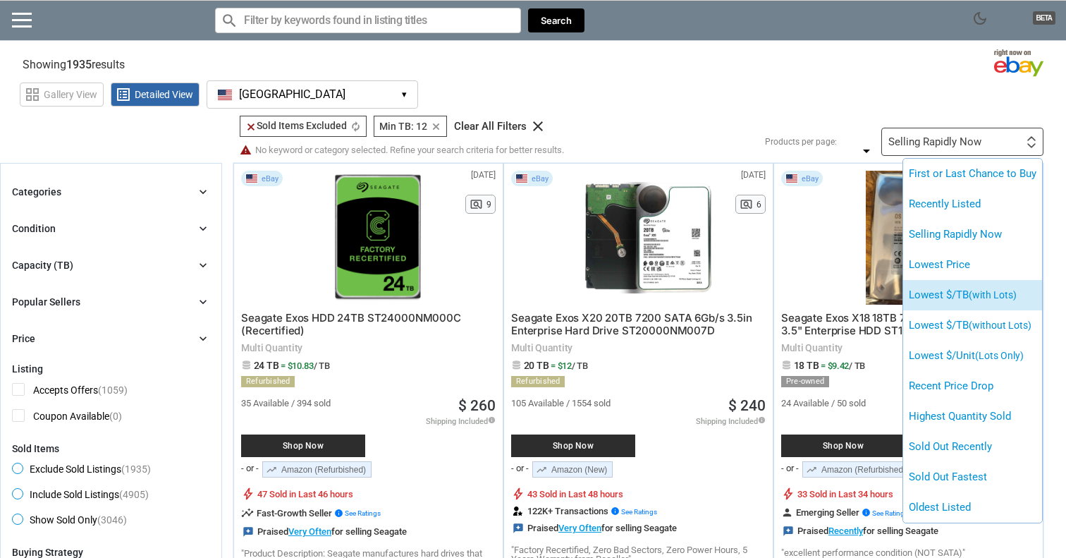
click at [961, 294] on li "Lowest $/TB (with Lots)" at bounding box center [972, 295] width 139 height 30
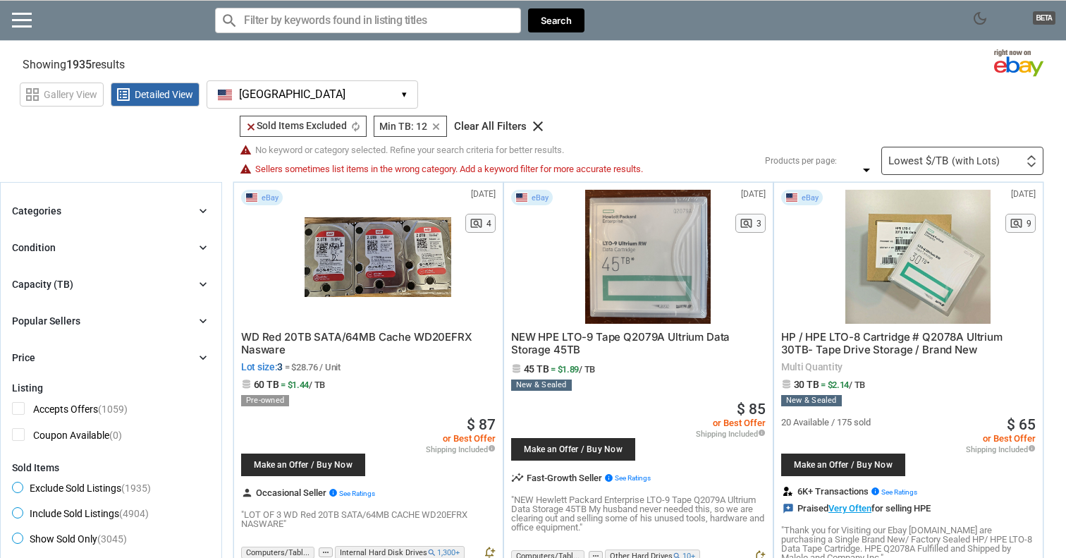
click at [677, 96] on div "grid_view Gallery View list_alt Detailed View [GEOGRAPHIC_DATA] [GEOGRAPHIC_DAT…" at bounding box center [543, 92] width 1046 height 32
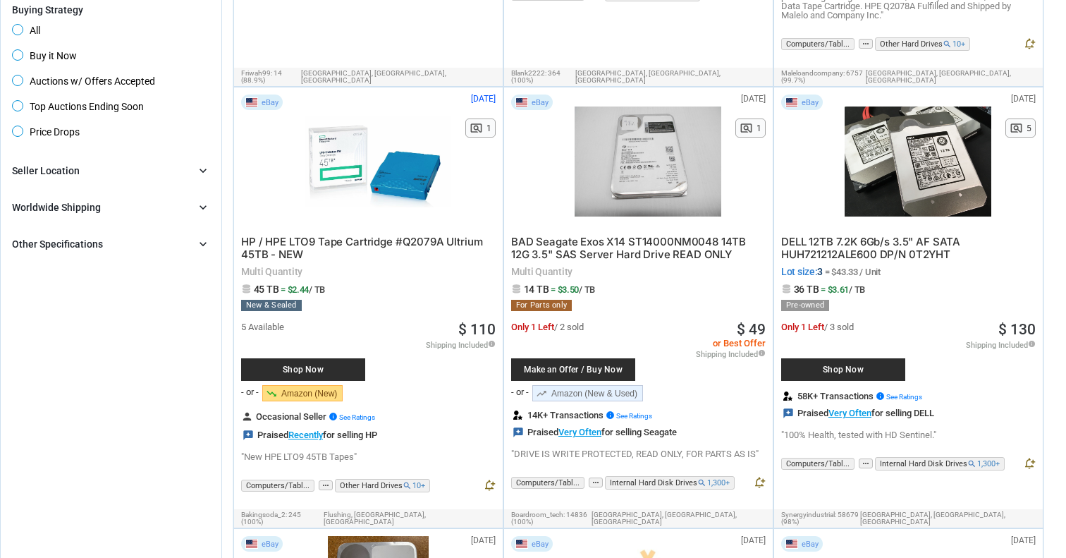
scroll to position [563, 0]
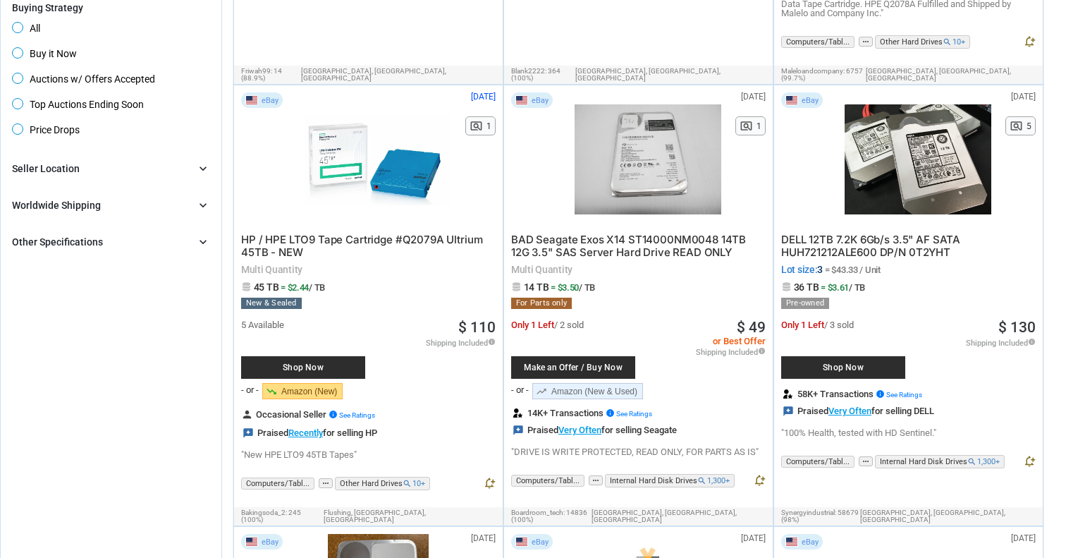
click at [896, 245] on span "DELL 12TB 7.2K 6Gb/s 3.5" AF SATA HUH721212ALE600 DP/N 0T2YHT" at bounding box center [870, 246] width 179 height 26
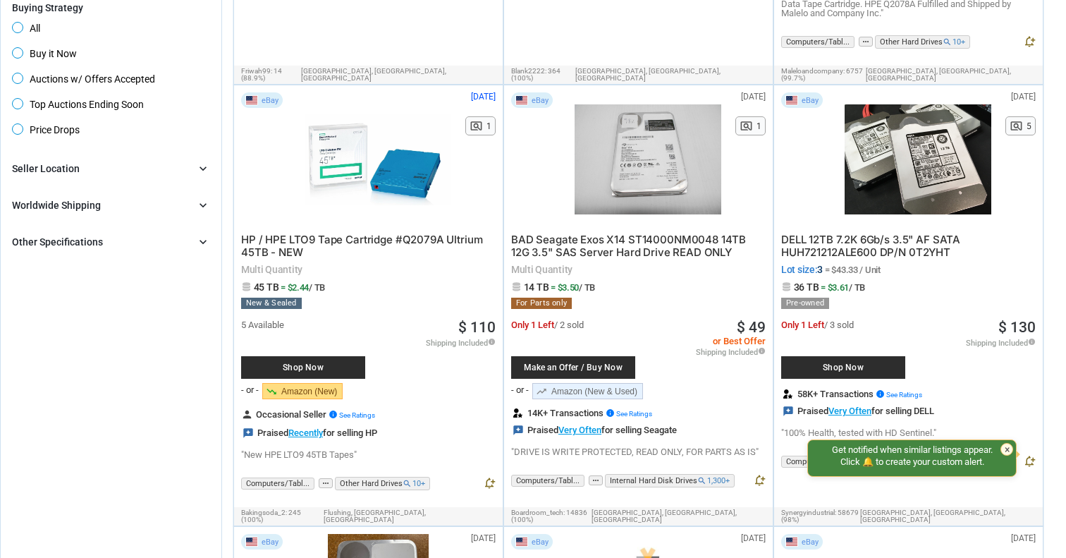
click at [1017, 236] on div "DELL 12TB 7.2K 6Gb/s 3.5" AF SATA HUH721212ALE600 DP/N 0T2YHT Lot size: 3 = $43…" at bounding box center [908, 331] width 254 height 211
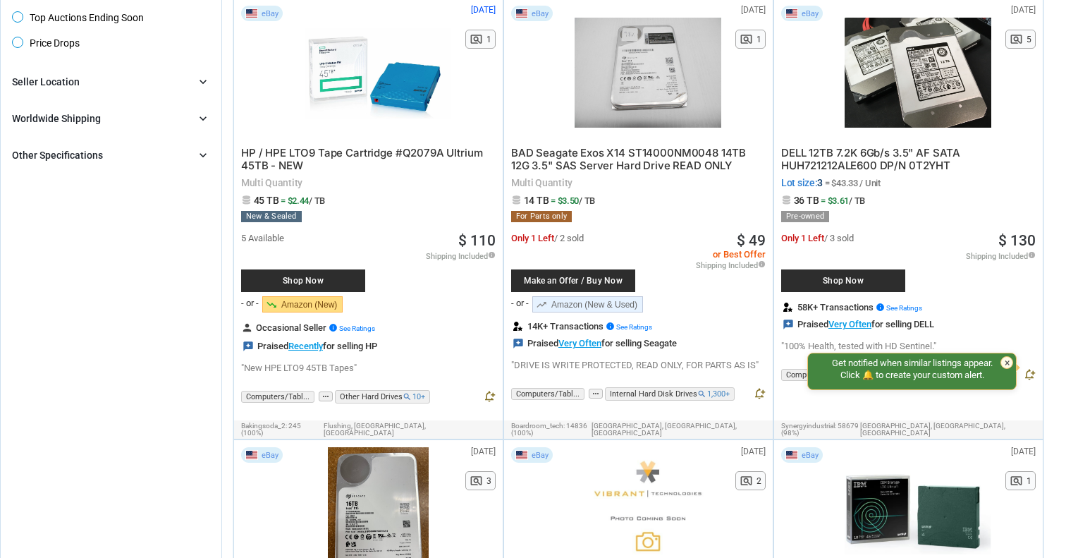
scroll to position [651, 0]
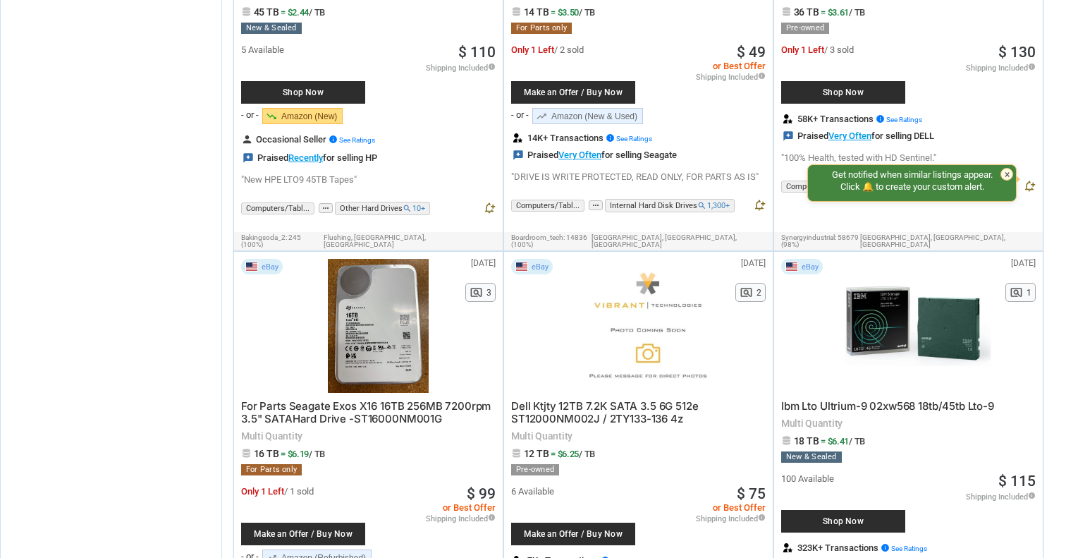
scroll to position [913, 0]
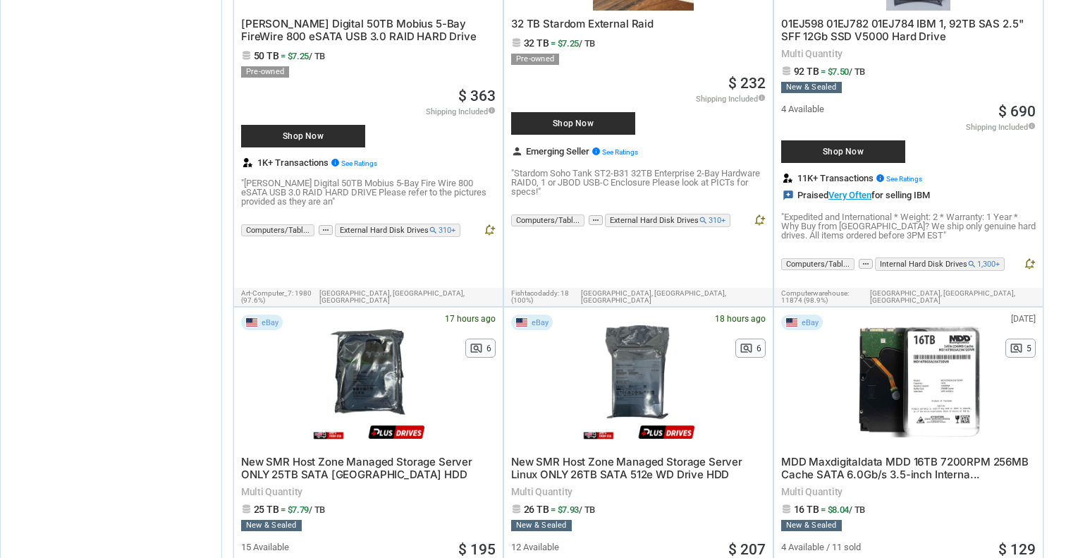
scroll to position [1920, 0]
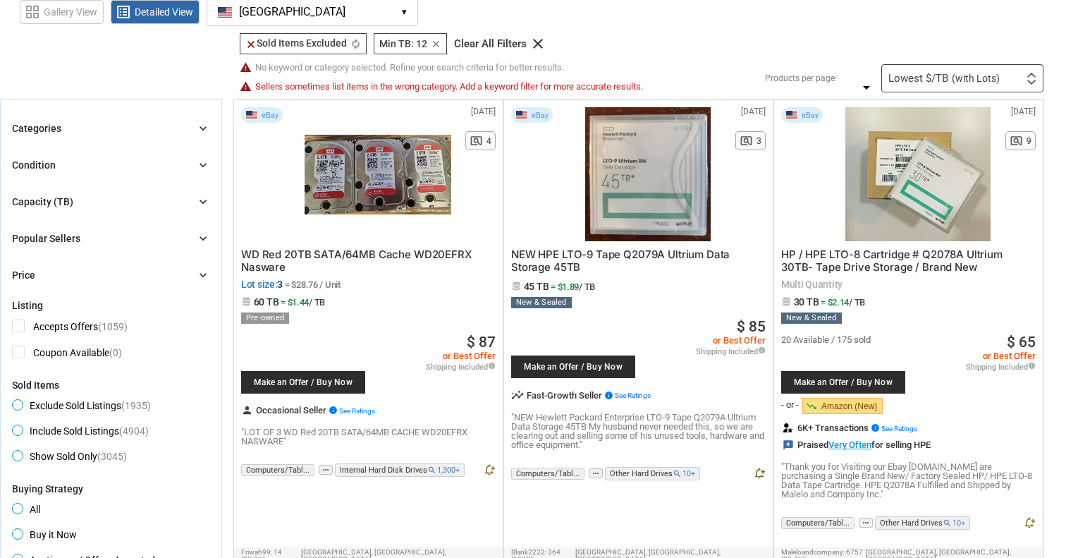
scroll to position [95, 0]
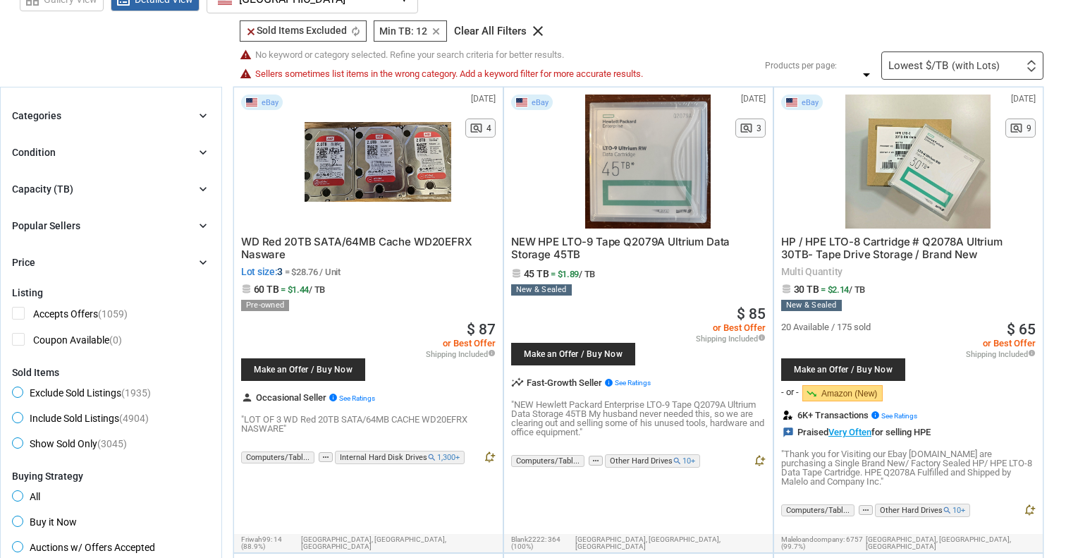
click at [762, 51] on div "clear Sold Items Excluded clear Sold Items Excluded autorenew Min TB: 12 Min TB…" at bounding box center [497, 46] width 536 height 52
click at [935, 68] on div "Lowest $/TB (with Lots)" at bounding box center [943, 66] width 111 height 11
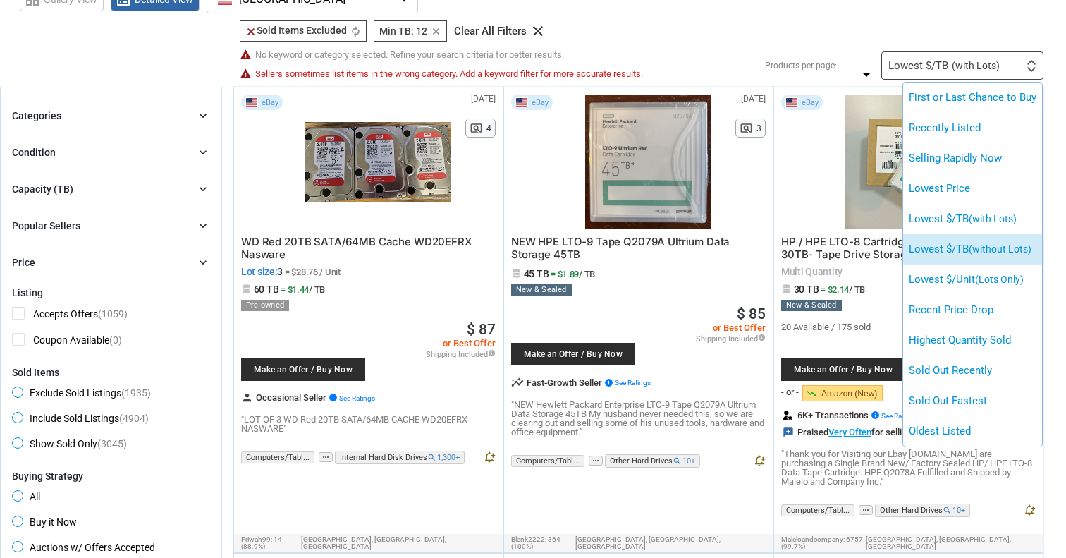
click at [964, 242] on li "Lowest $/TB (without Lots)" at bounding box center [972, 249] width 139 height 30
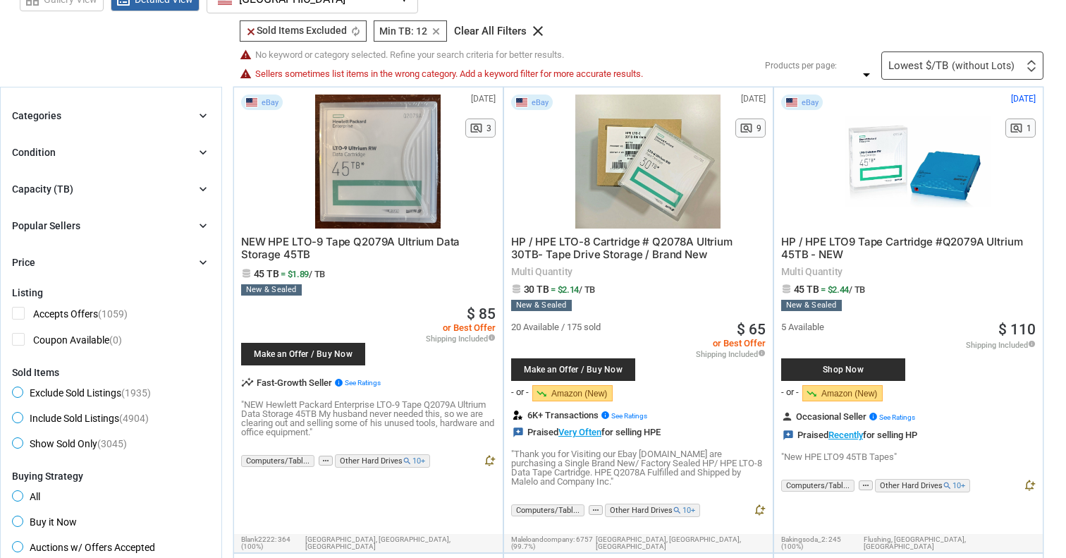
click at [703, 47] on div "clear Sold Items Excluded clear Sold Items Excluded autorenew Min TB: 12 Min TB…" at bounding box center [497, 49] width 522 height 59
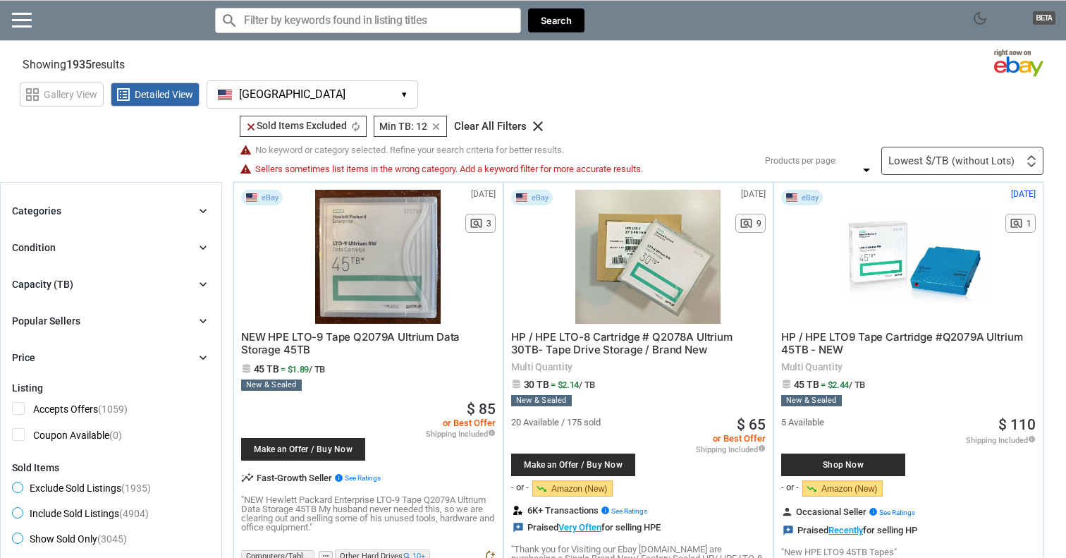
click at [20, 242] on div "Condition" at bounding box center [34, 247] width 44 height 14
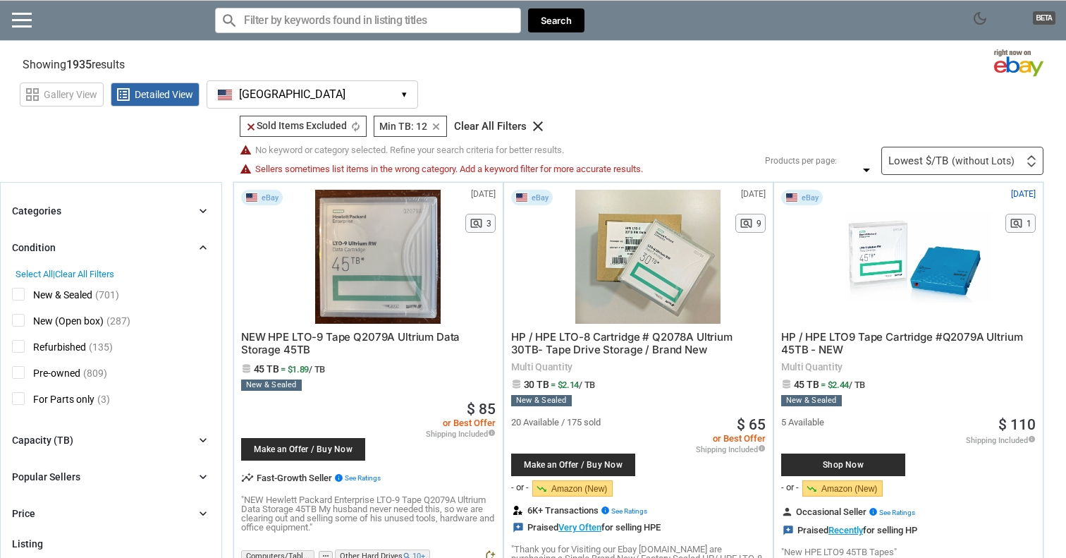
click at [20, 374] on span "Pre-owned" at bounding box center [46, 375] width 68 height 18
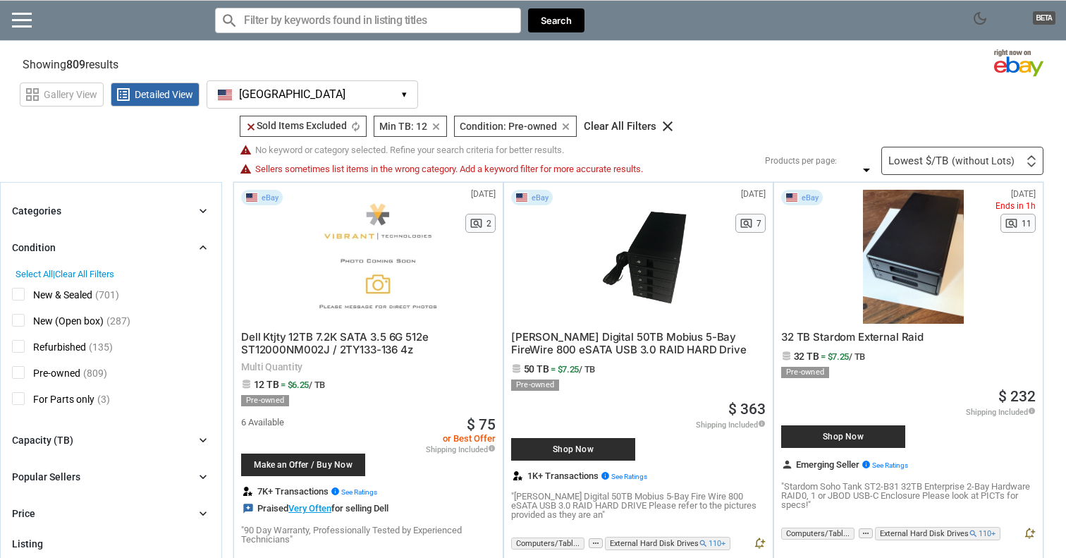
click at [23, 343] on span "Refurbished" at bounding box center [49, 349] width 74 height 18
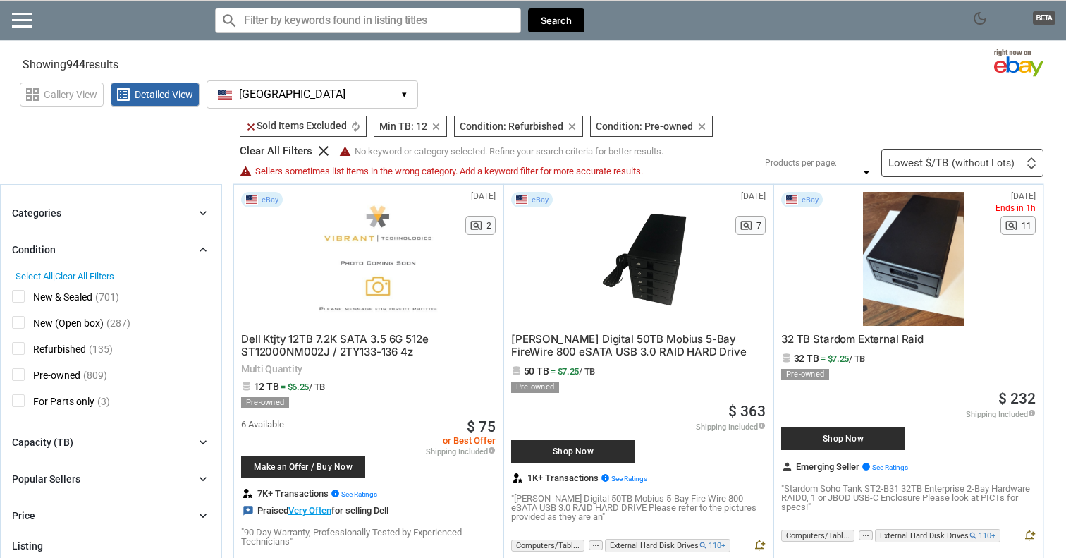
click at [17, 324] on span "New (Open box)" at bounding box center [58, 325] width 92 height 18
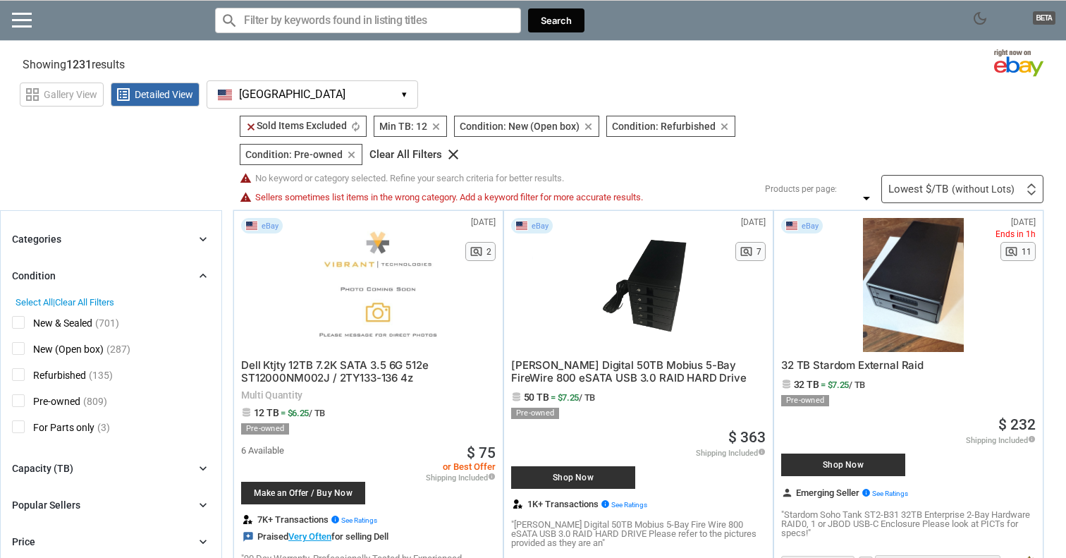
click at [22, 318] on span "New & Sealed" at bounding box center [52, 325] width 80 height 18
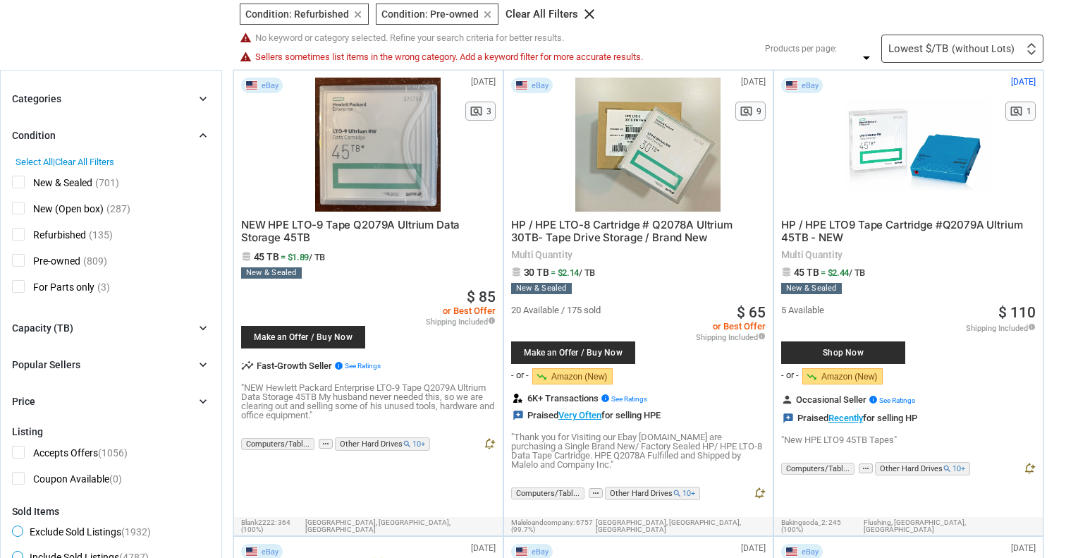
scroll to position [142, 0]
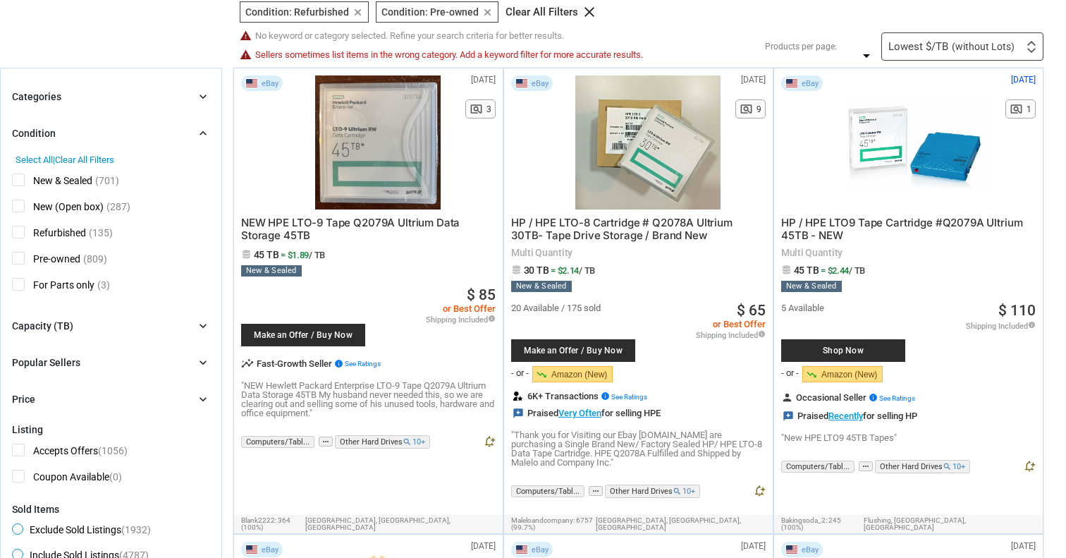
click at [46, 139] on div "Condition" at bounding box center [34, 133] width 44 height 14
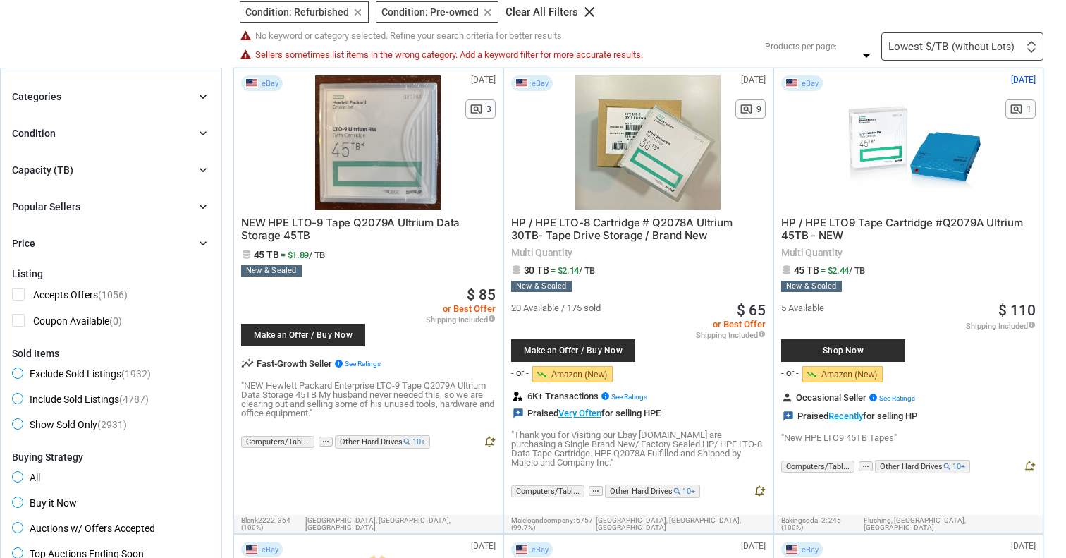
click at [45, 99] on div "Categories" at bounding box center [36, 97] width 49 height 14
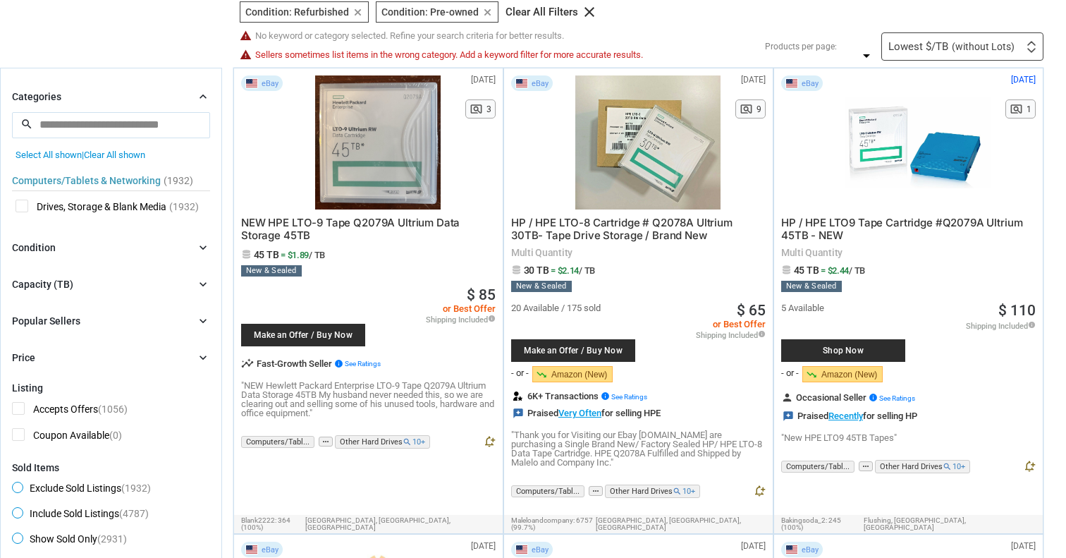
click at [129, 94] on div "Categories chevron_right" at bounding box center [111, 96] width 198 height 17
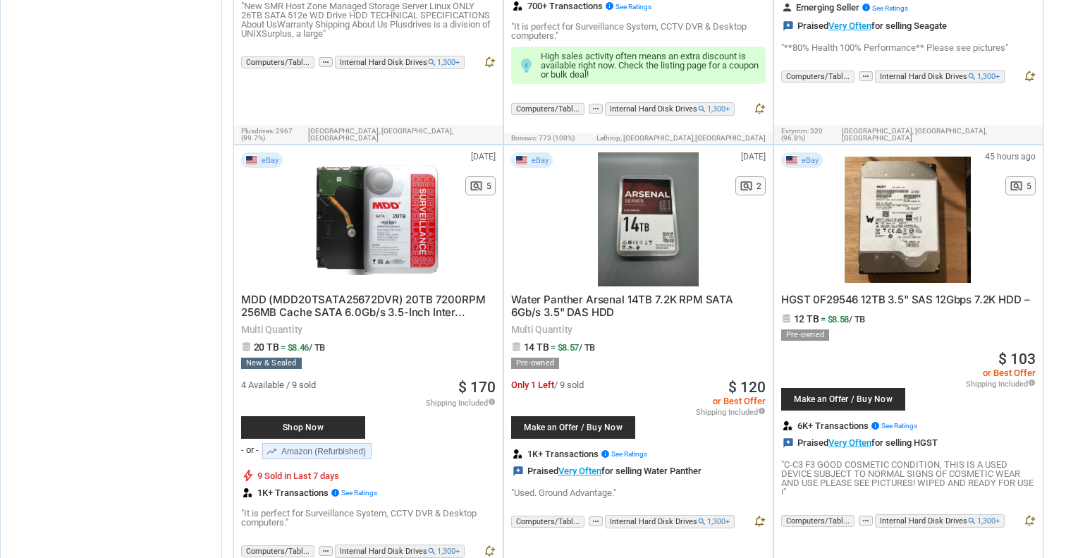
scroll to position [1893, 0]
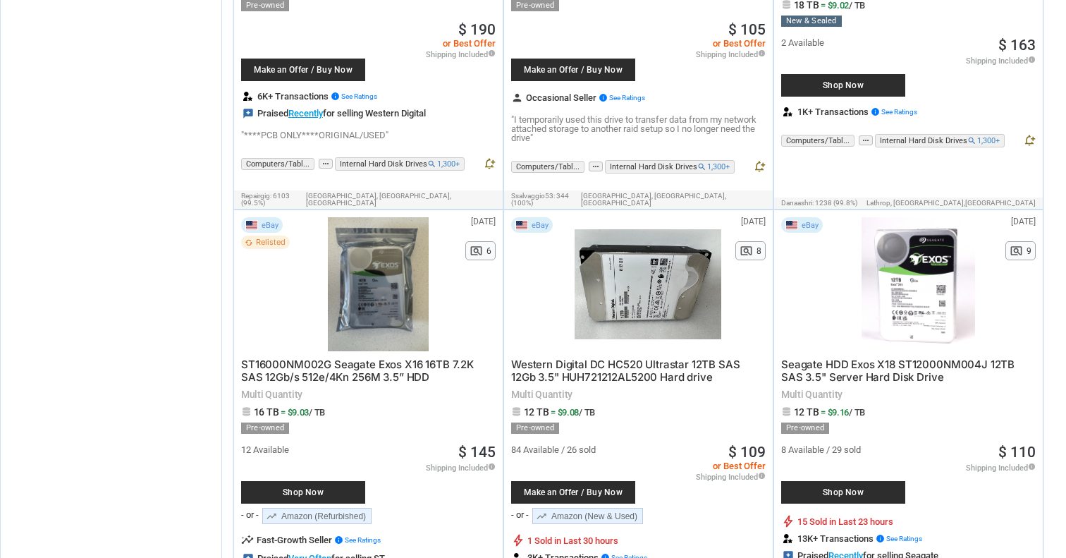
scroll to position [2819, 0]
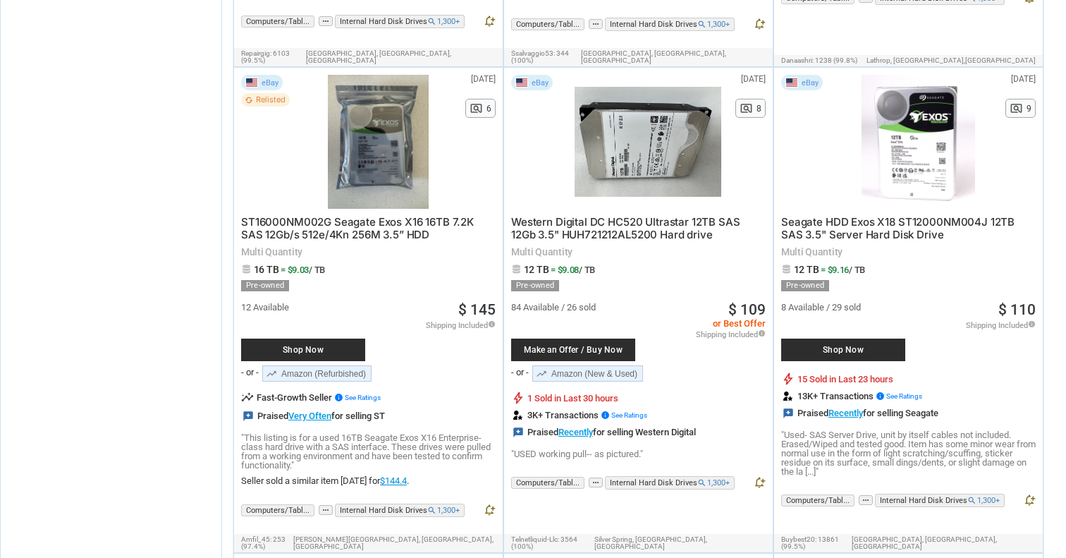
click at [811, 264] on span "12 TB" at bounding box center [806, 269] width 25 height 11
click at [889, 215] on span "Seagate HDD Exos X18 ST12000NM004J 12TB SAS 3.5" Server Hard Disk Drive" at bounding box center [897, 228] width 233 height 26
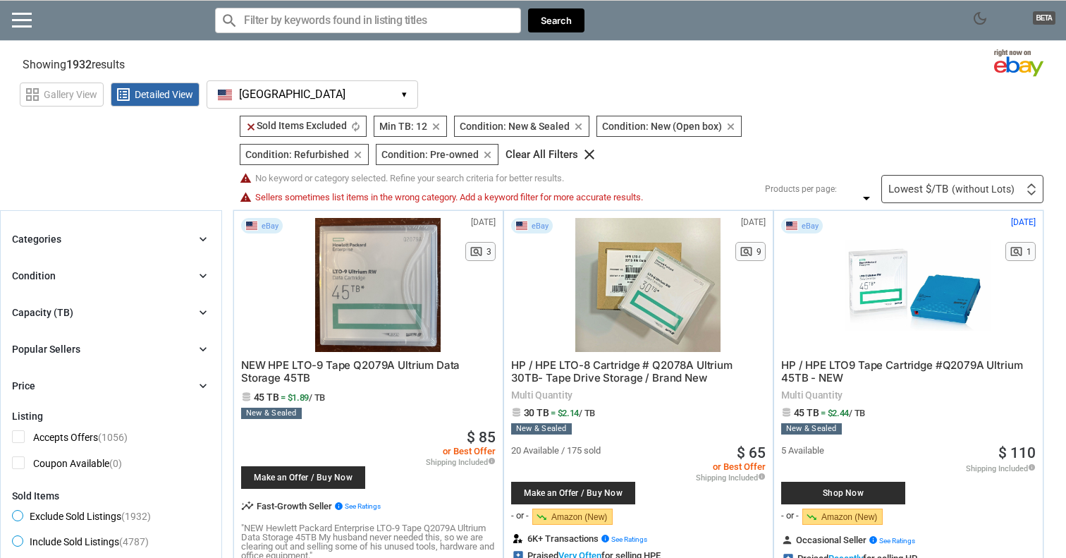
scroll to position [0, 0]
click at [438, 123] on icon "clear" at bounding box center [436, 126] width 11 height 11
click at [58, 309] on div "Capacity (TB)" at bounding box center [42, 312] width 61 height 14
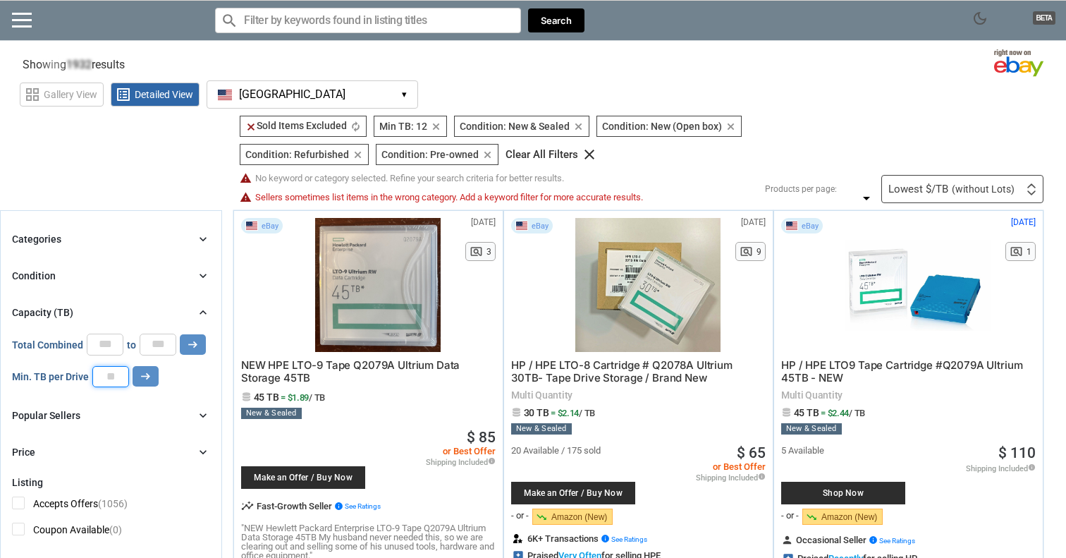
click at [111, 378] on input "number" at bounding box center [110, 376] width 37 height 21
type input "**"
click at [148, 381] on icon "arrow_right_alt" at bounding box center [145, 375] width 13 height 13
click at [751, 66] on section "Showing 2418 results Loading Results .. (60.34%)" at bounding box center [533, 61] width 1066 height 27
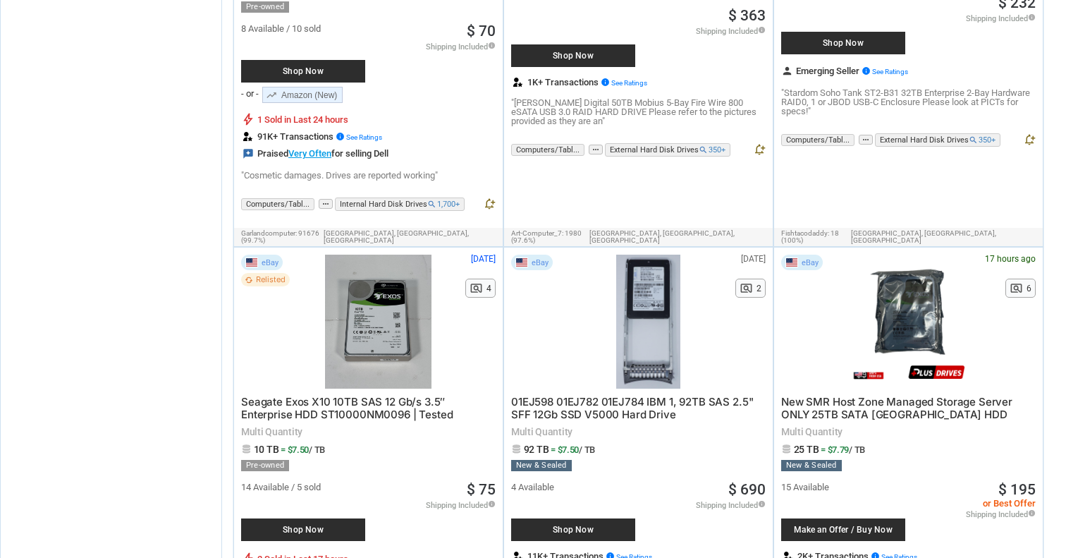
scroll to position [1564, 0]
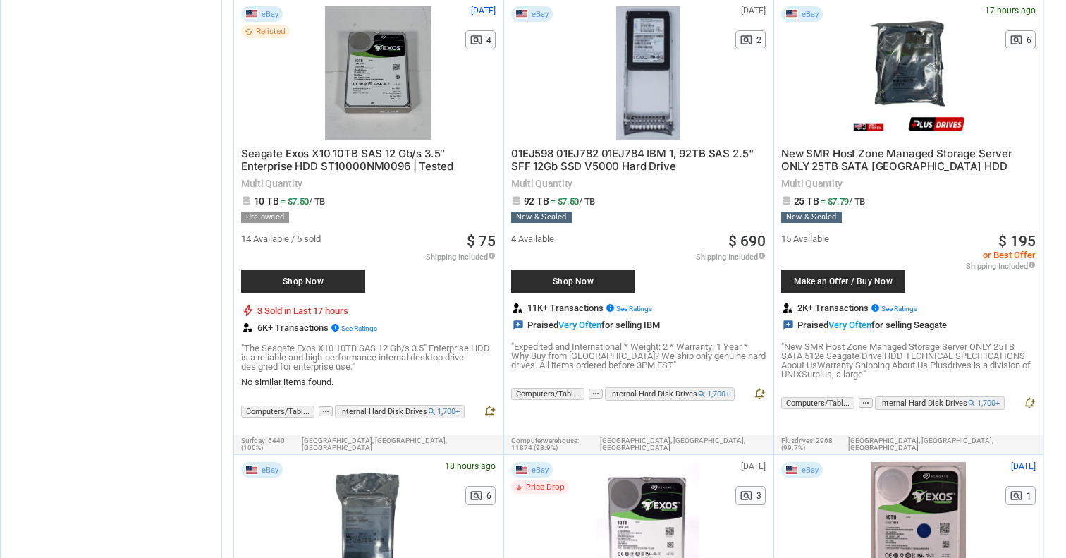
click at [304, 147] on span "Seagate Exos X10 10TB SAS 12 Gb/s 3.5″ Enterprise HDD ST10000NM0096 | Tested" at bounding box center [346, 160] width 211 height 26
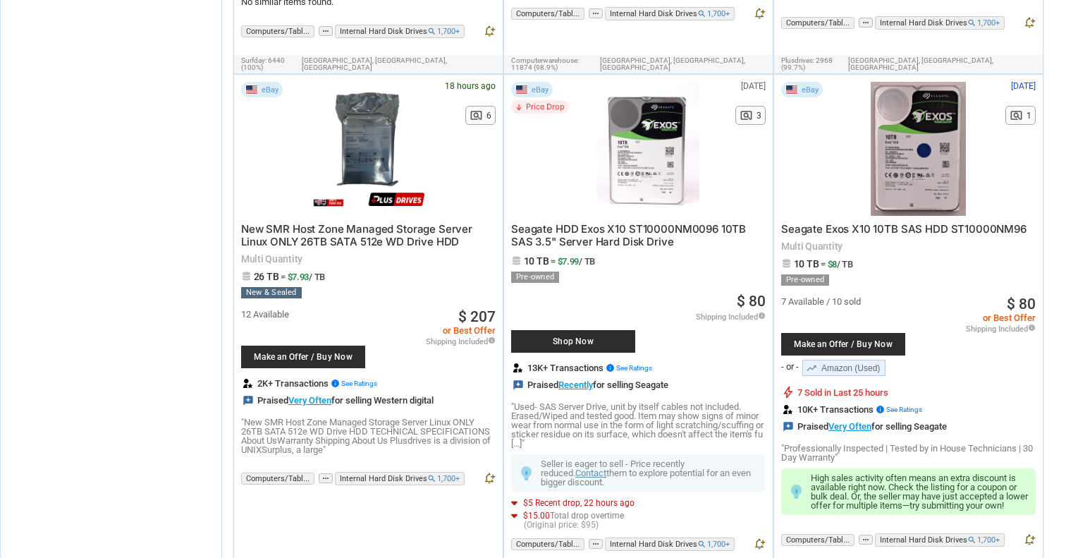
scroll to position [1953, 0]
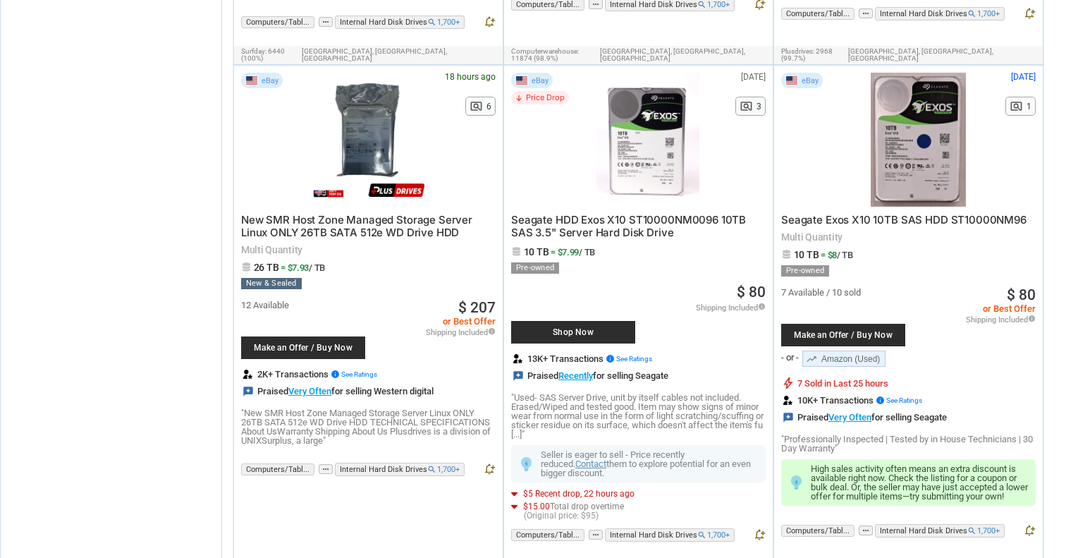
click at [608, 213] on span "Seagate HDD Exos X10 ST10000NM0096 10TB SAS 3.5" Server Hard Disk Drive" at bounding box center [628, 226] width 235 height 26
click at [631, 213] on span "Seagate HDD Exos X10 ST10000NM0096 10TB SAS 3.5" Server Hard Disk Drive" at bounding box center [628, 226] width 235 height 26
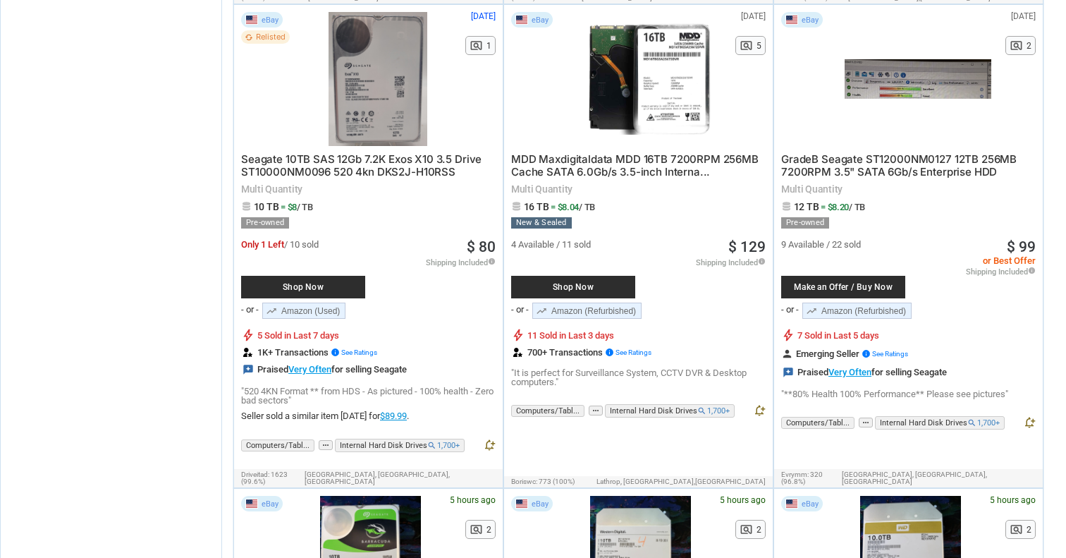
scroll to position [2756, 0]
